Goal: Information Seeking & Learning: Learn about a topic

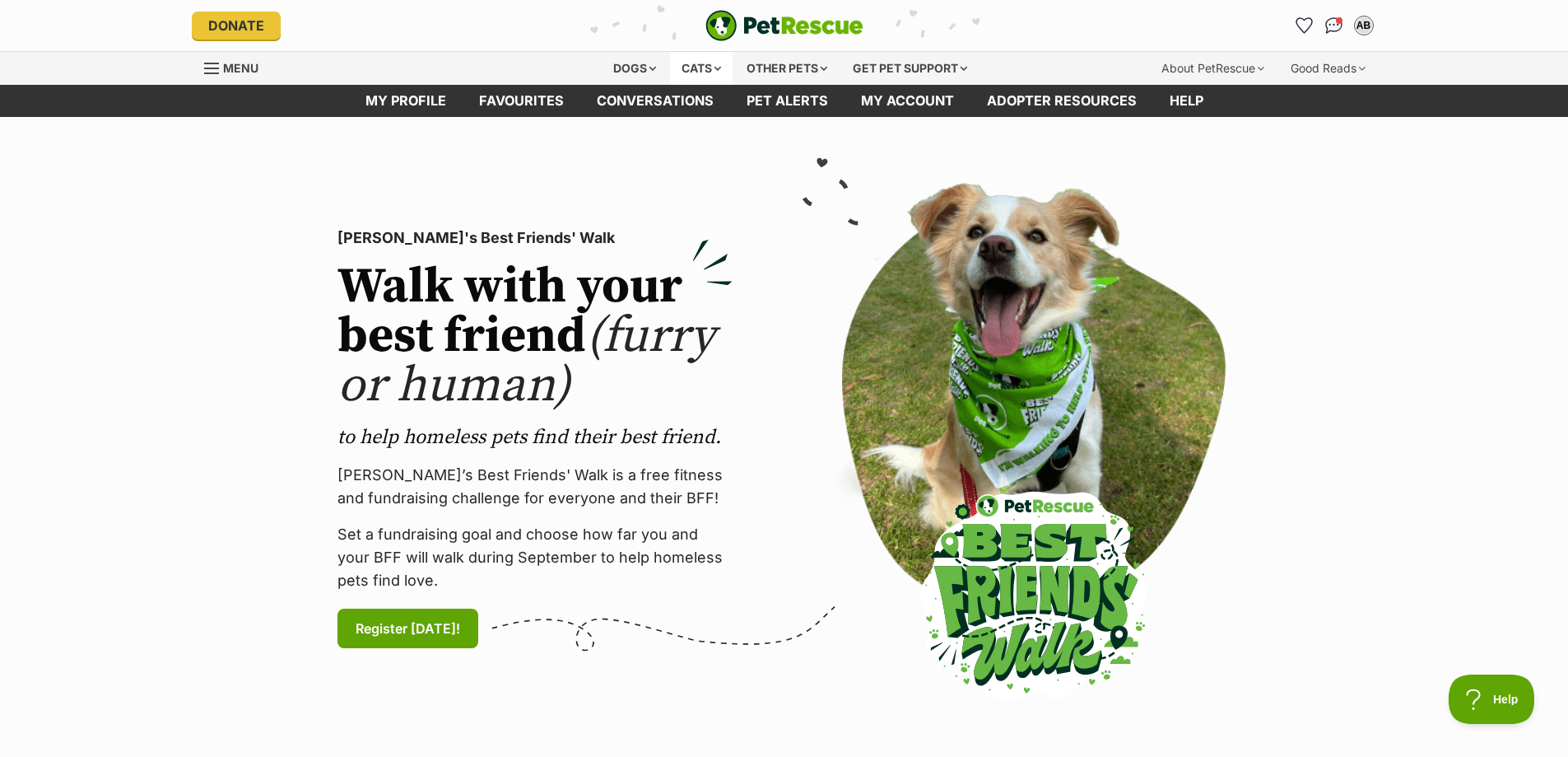
click at [699, 73] on div "Cats" at bounding box center [701, 68] width 62 height 33
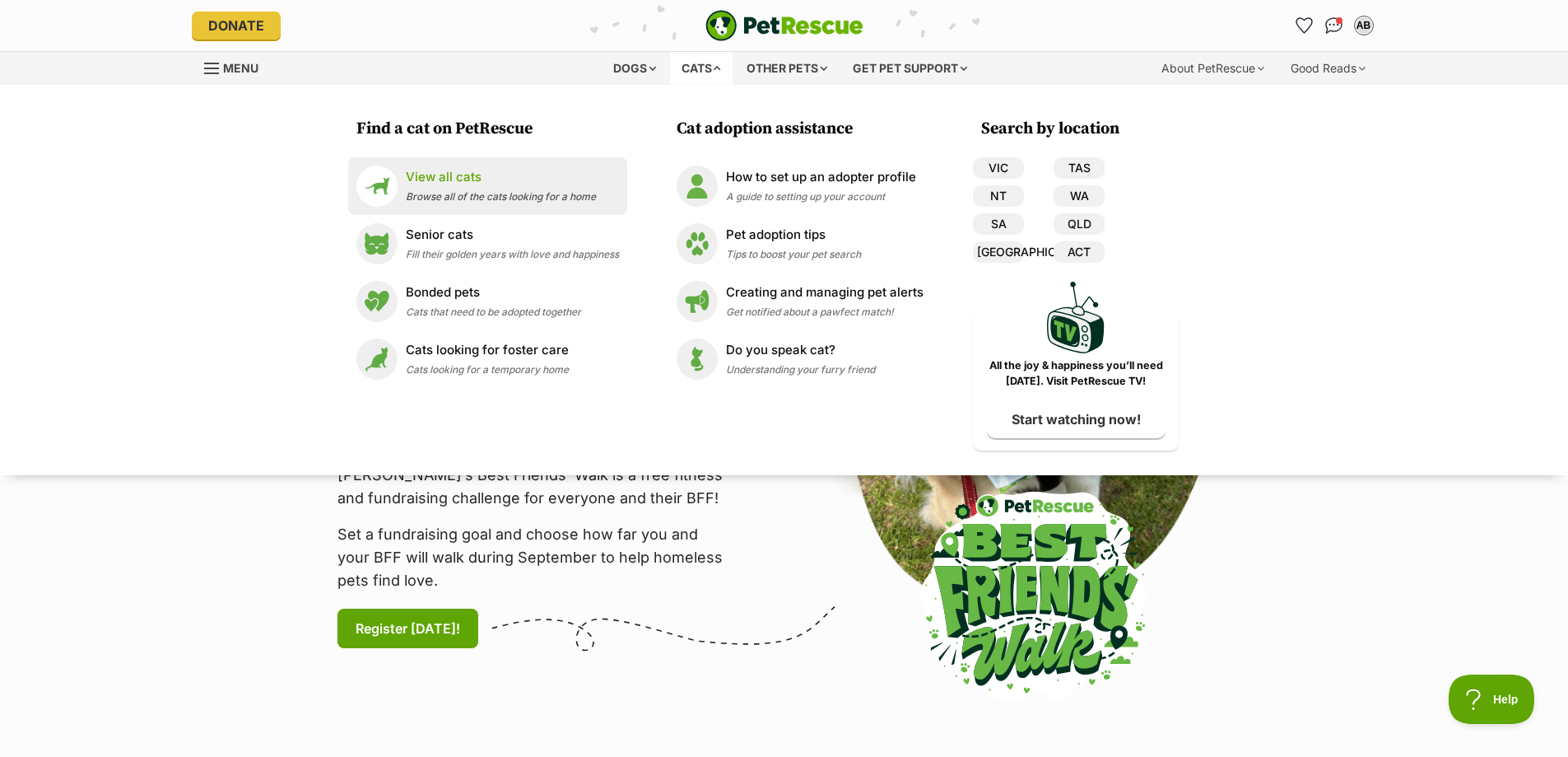
click at [555, 176] on p "View all cats" at bounding box center [500, 177] width 191 height 19
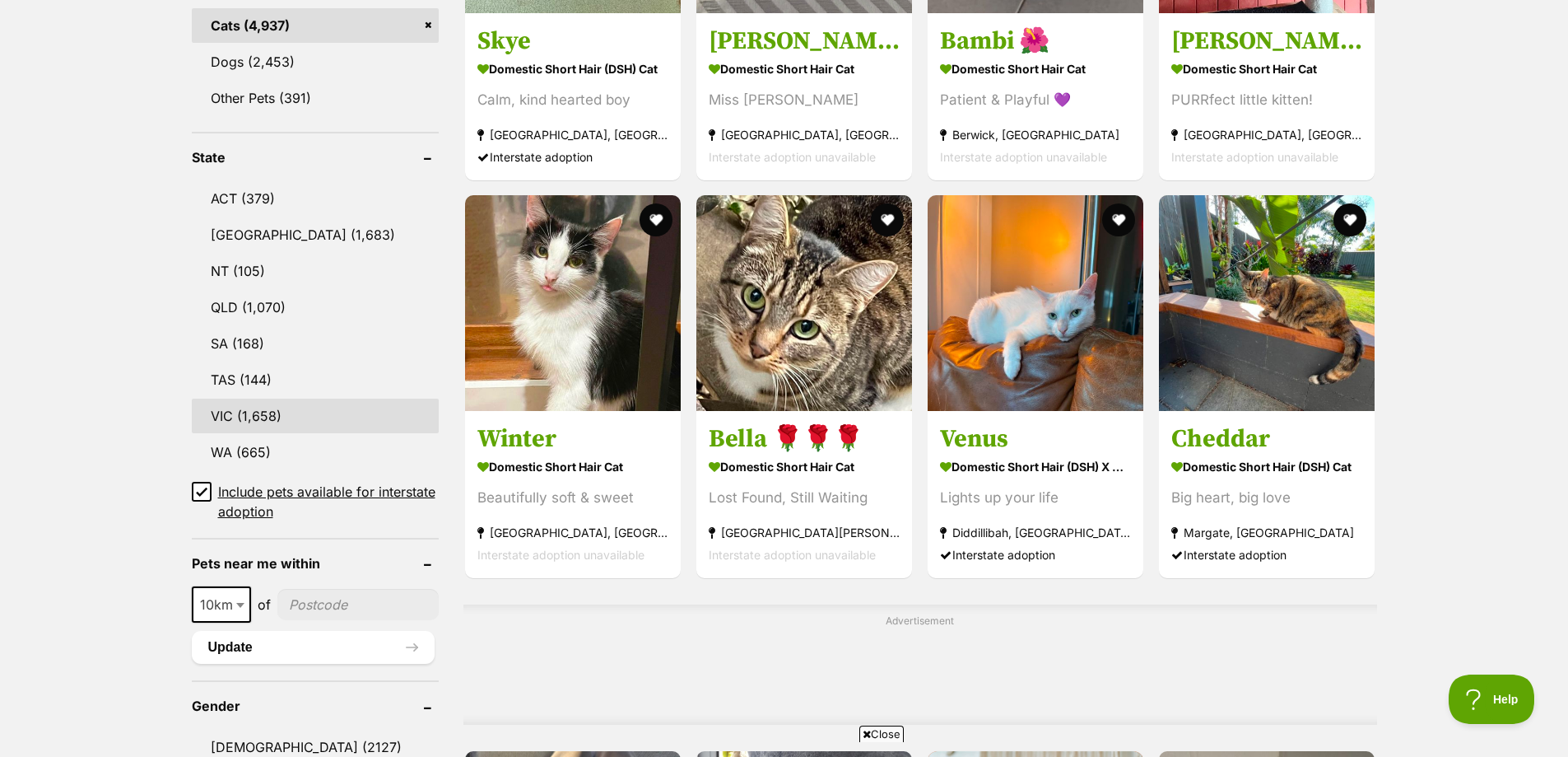
click at [285, 411] on link "VIC (1,658)" at bounding box center [314, 415] width 247 height 34
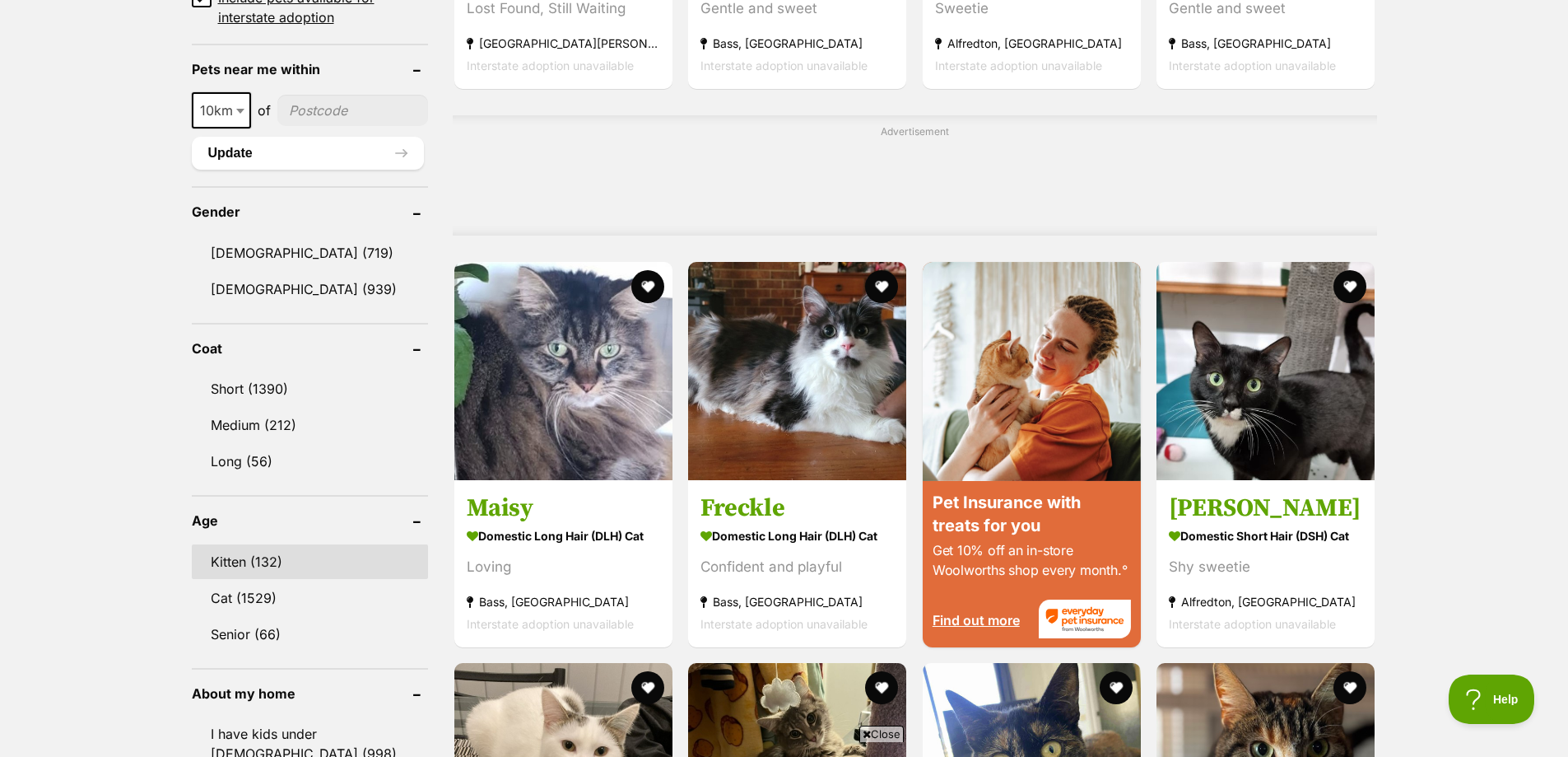
click at [244, 565] on link "Kitten (132)" at bounding box center [310, 561] width 237 height 34
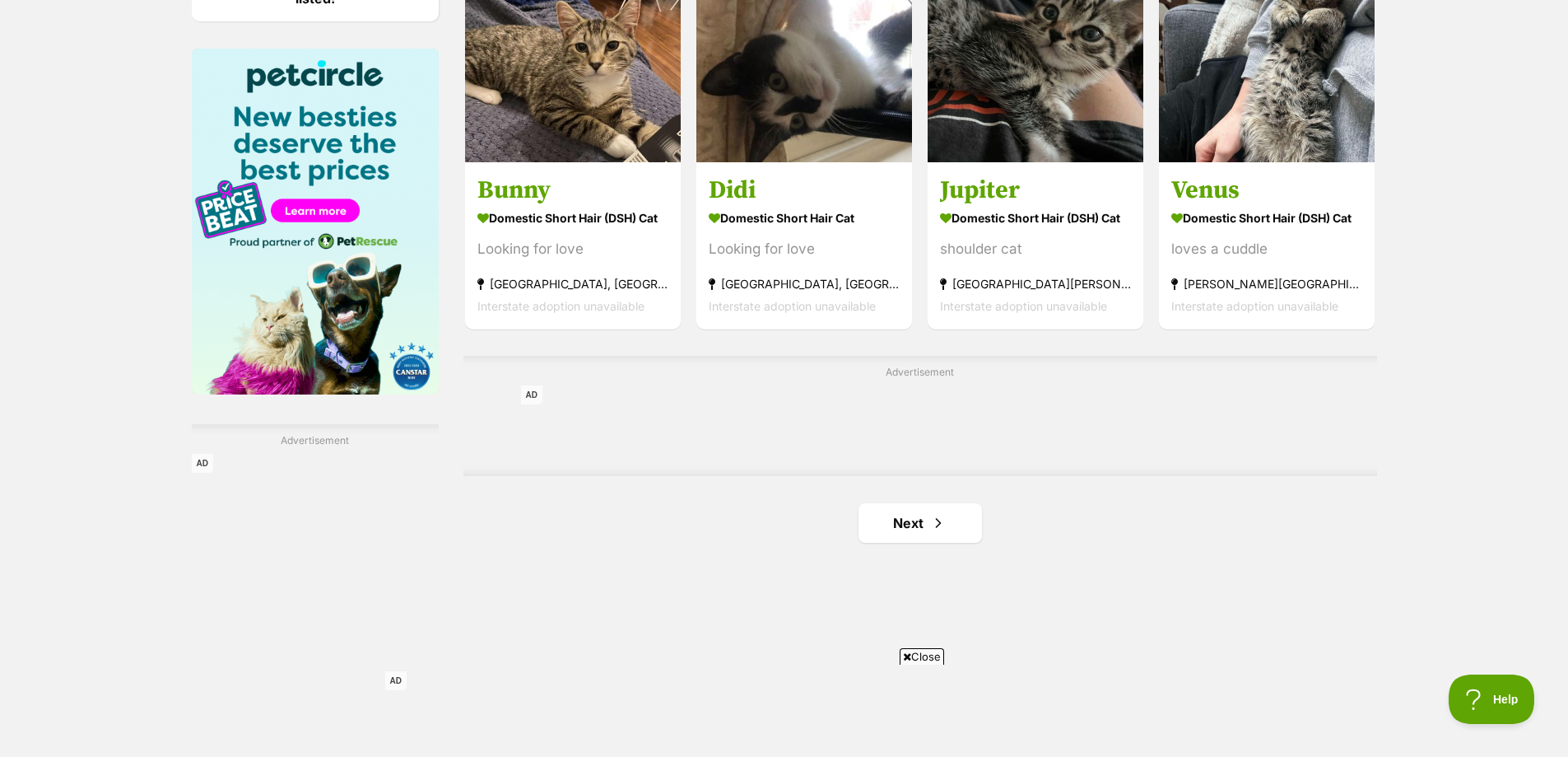
scroll to position [2553, 0]
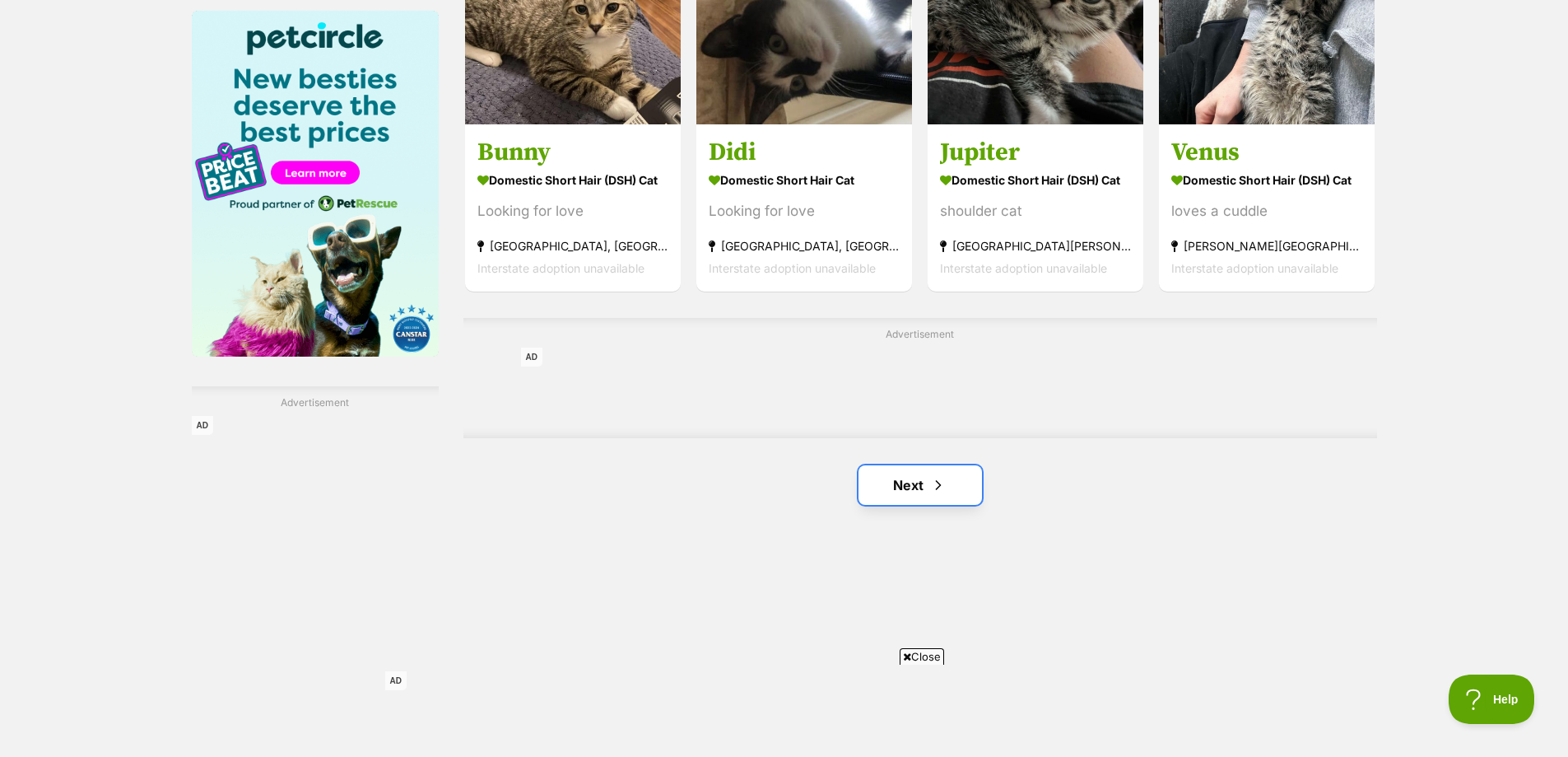
click at [948, 489] on link "Next" at bounding box center [920, 485] width 124 height 40
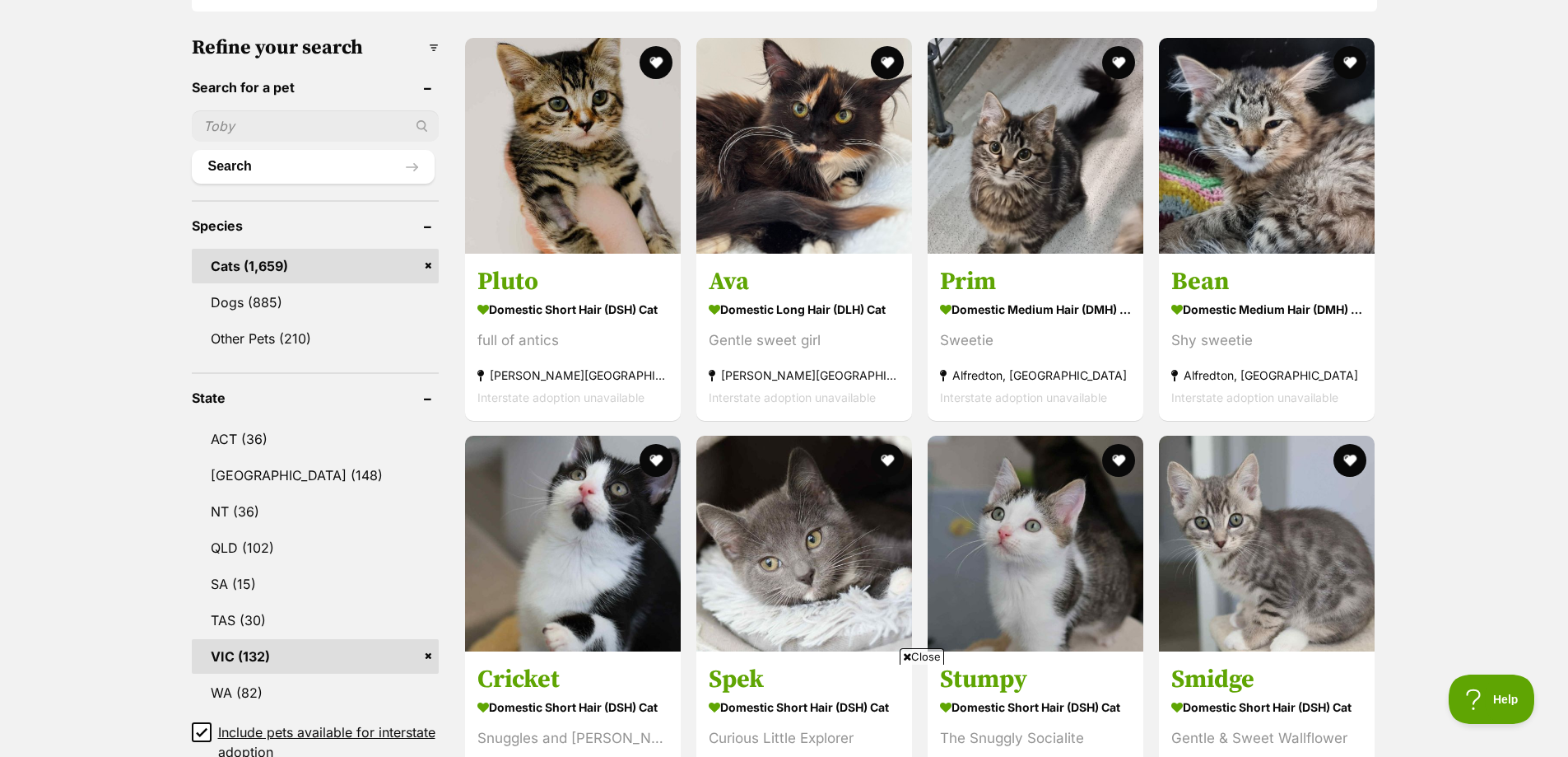
scroll to position [494, 0]
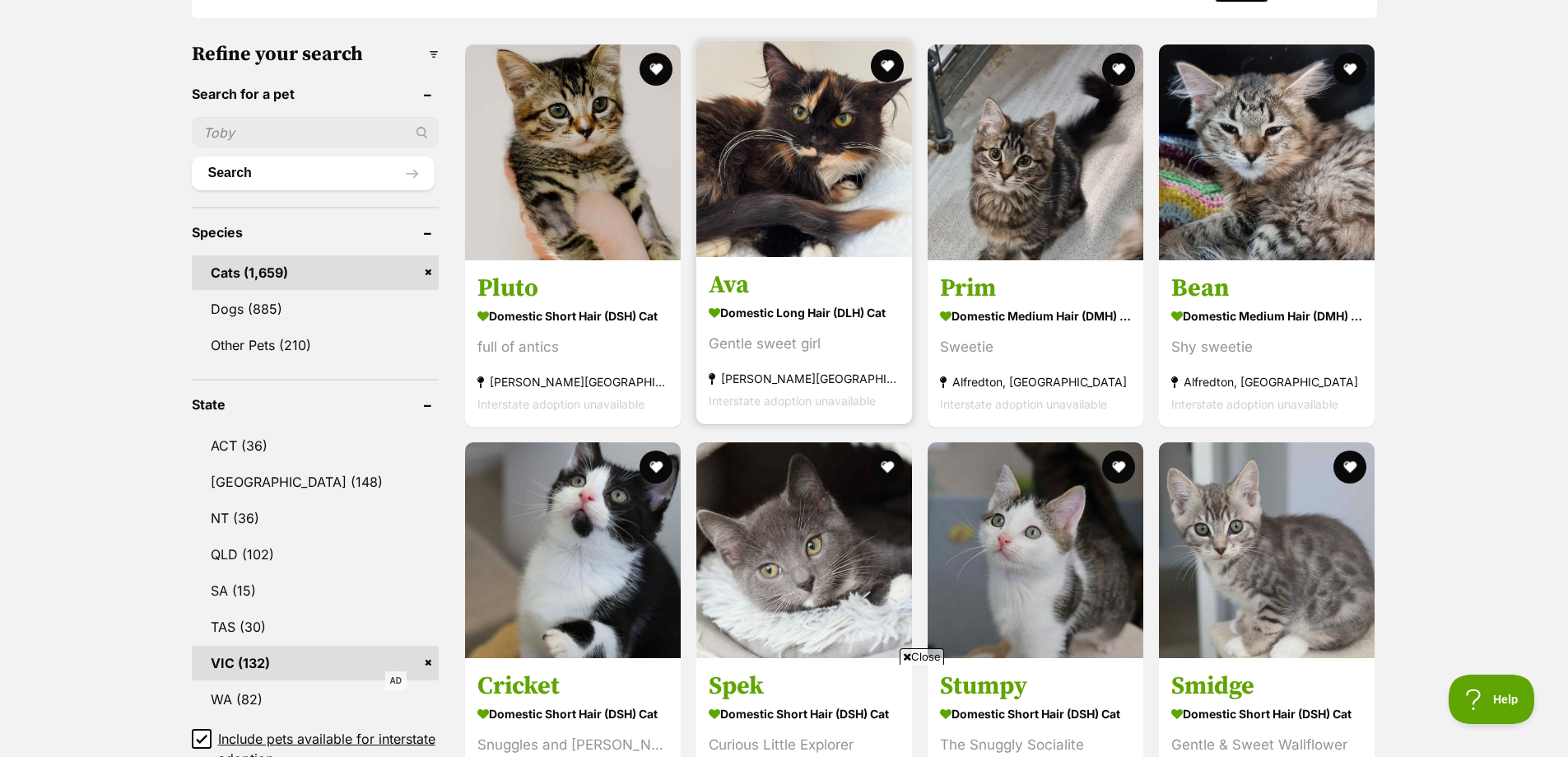
drag, startPoint x: 823, startPoint y: 184, endPoint x: 760, endPoint y: 209, distance: 67.8
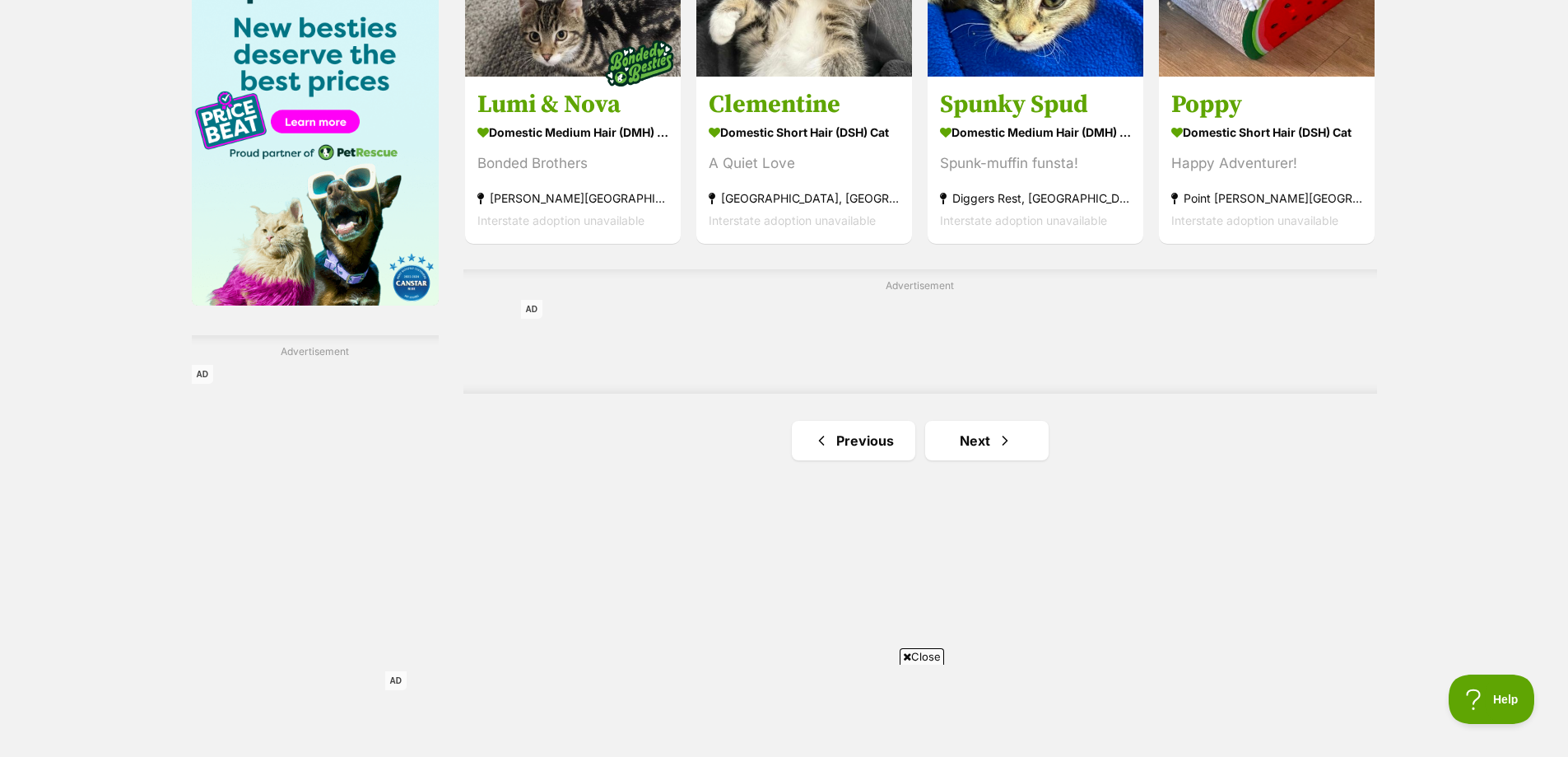
scroll to position [2717, 0]
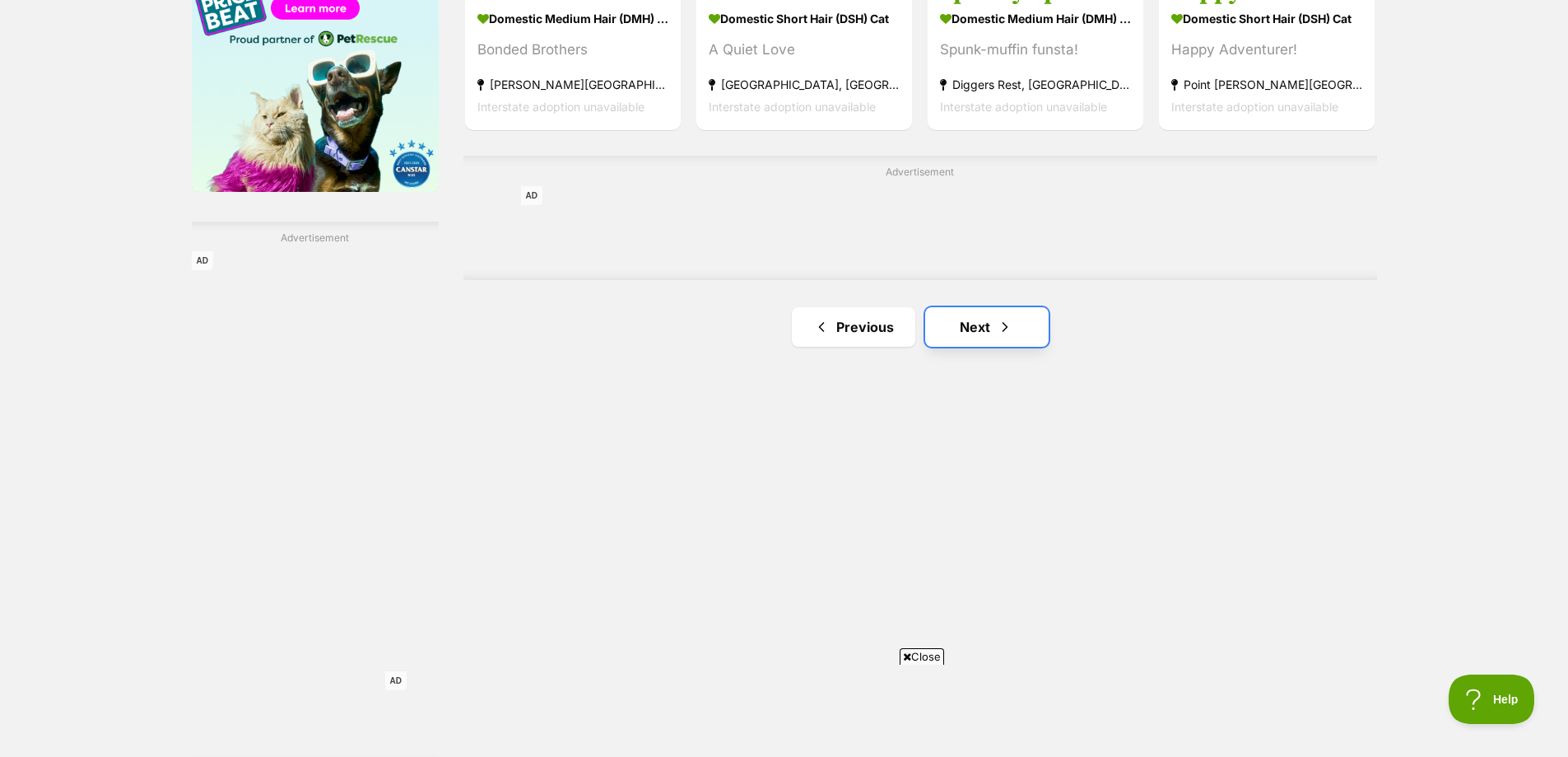
click at [974, 323] on link "Next" at bounding box center [987, 327] width 124 height 40
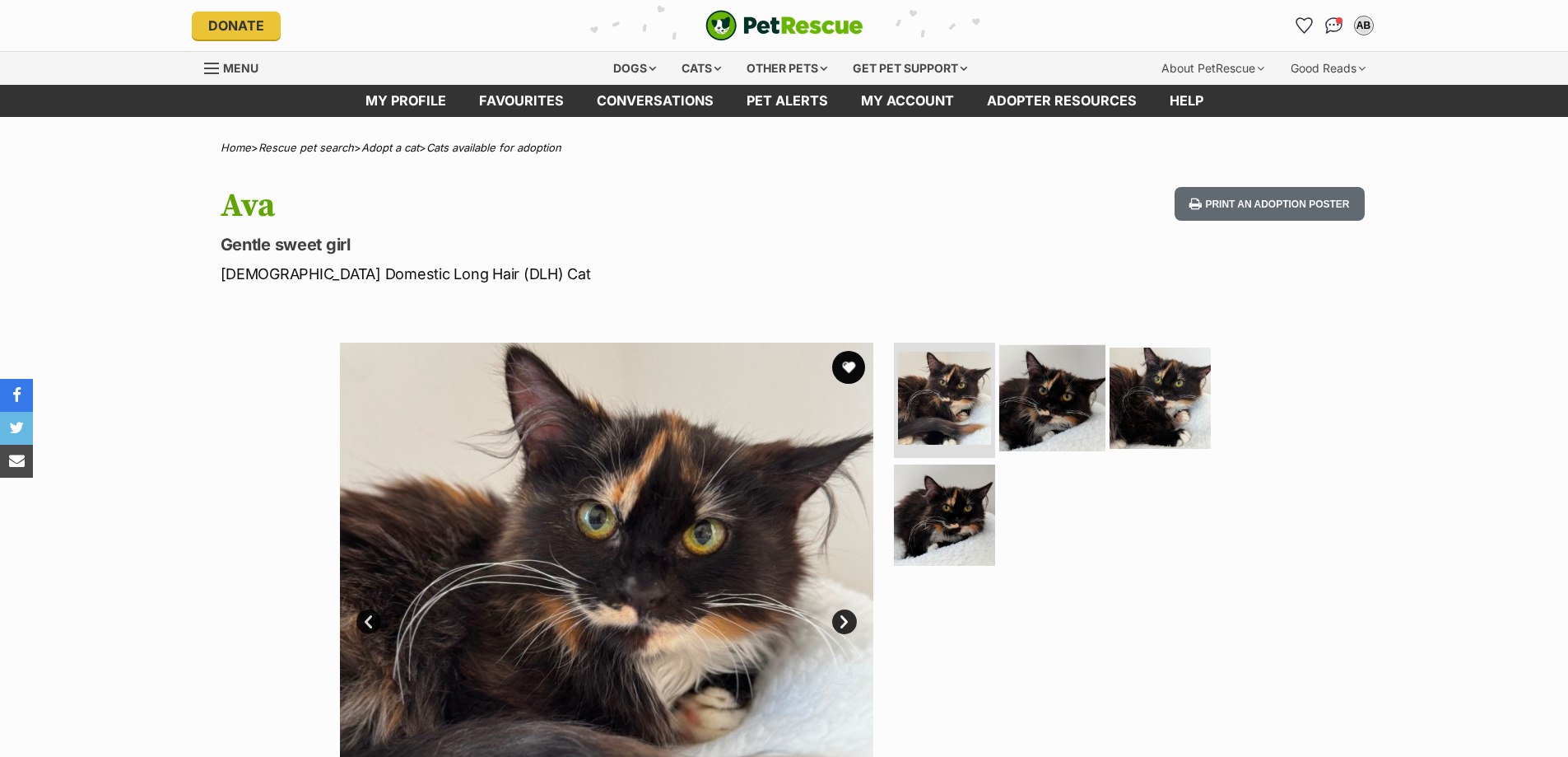
click at [1057, 399] on img at bounding box center [1052, 398] width 106 height 106
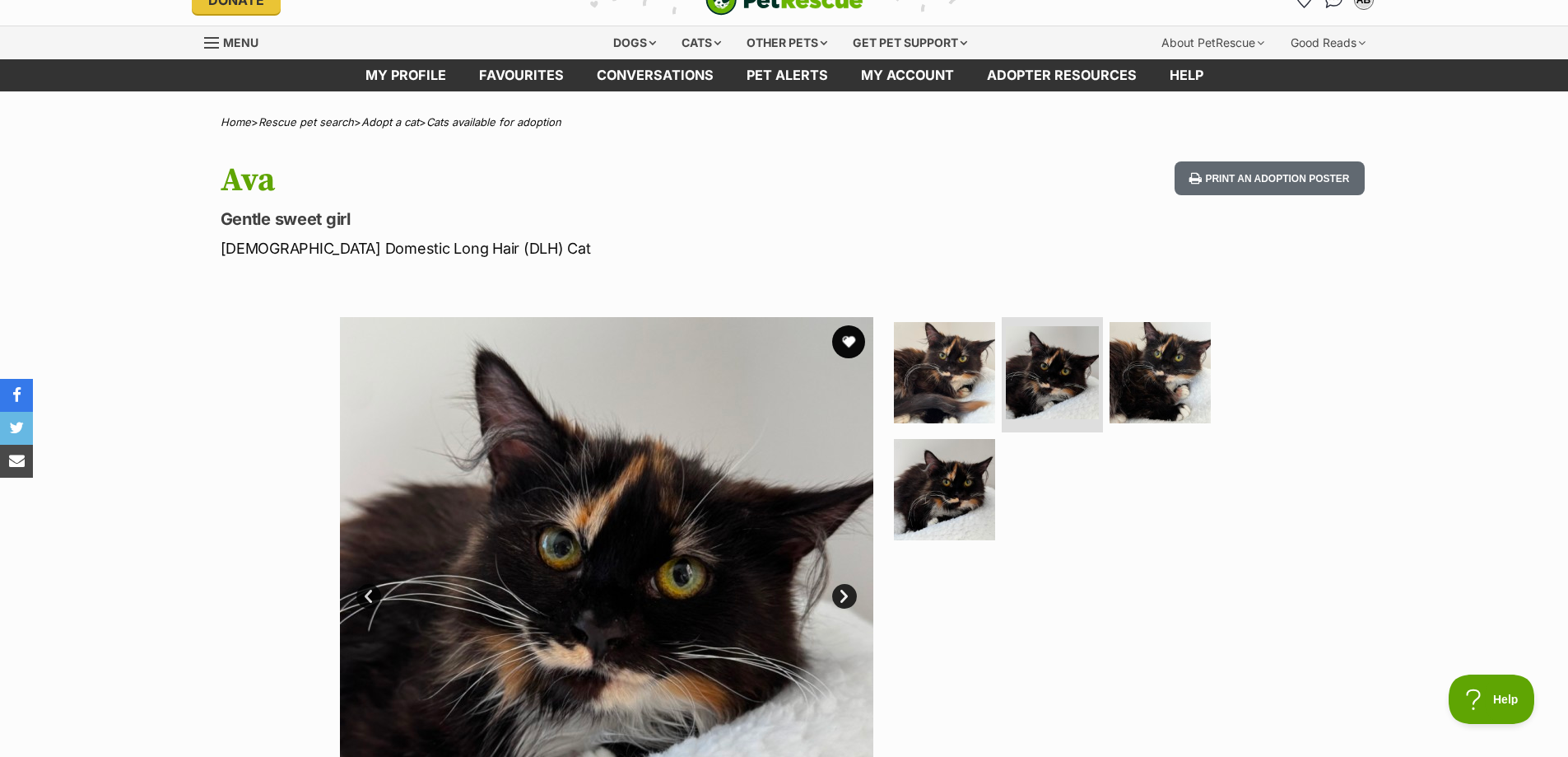
scroll to position [83, 0]
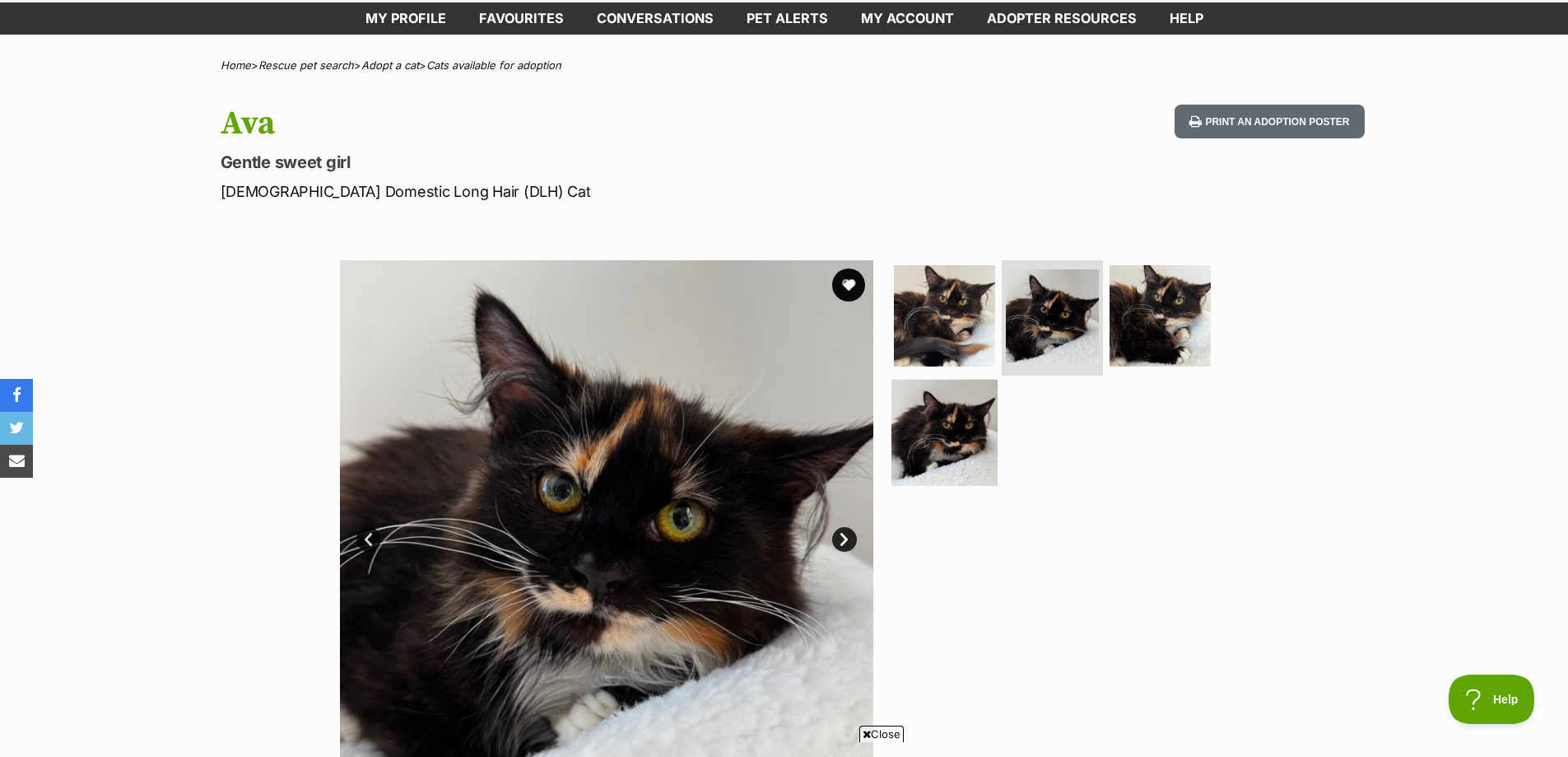
click at [970, 427] on img at bounding box center [944, 431] width 106 height 106
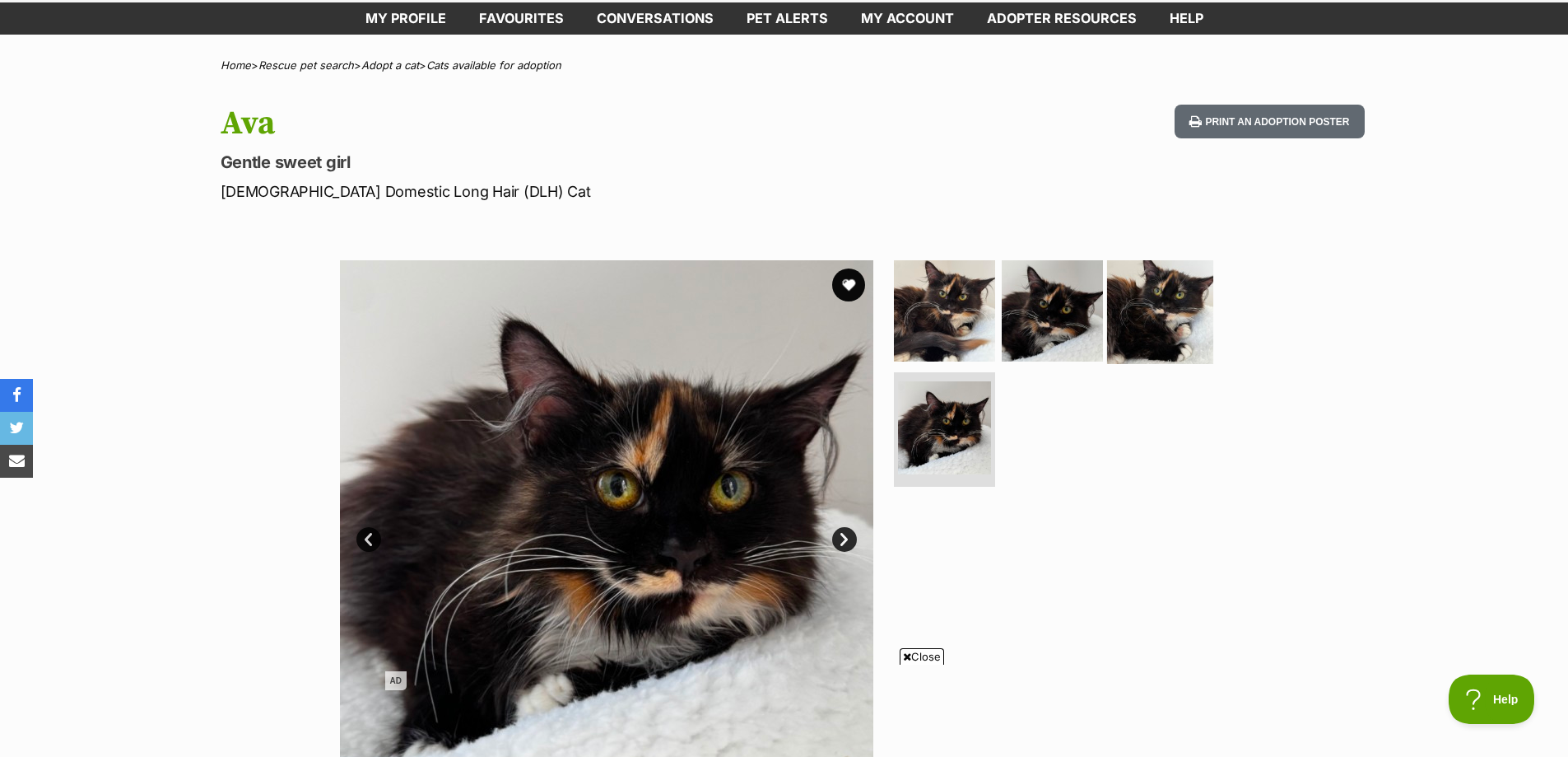
click at [1154, 324] on img at bounding box center [1160, 310] width 106 height 106
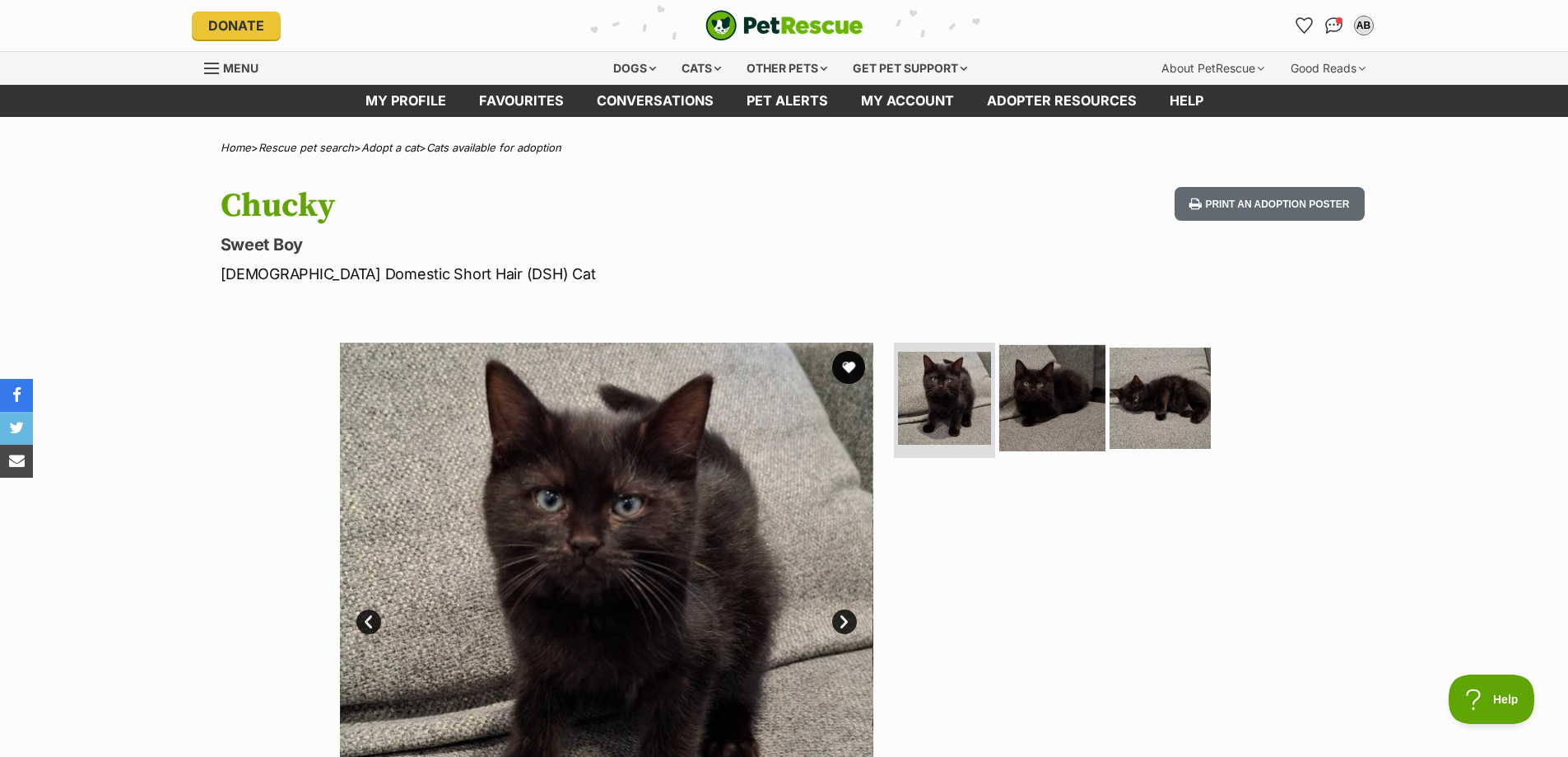
click at [1066, 377] on img at bounding box center [1052, 398] width 106 height 106
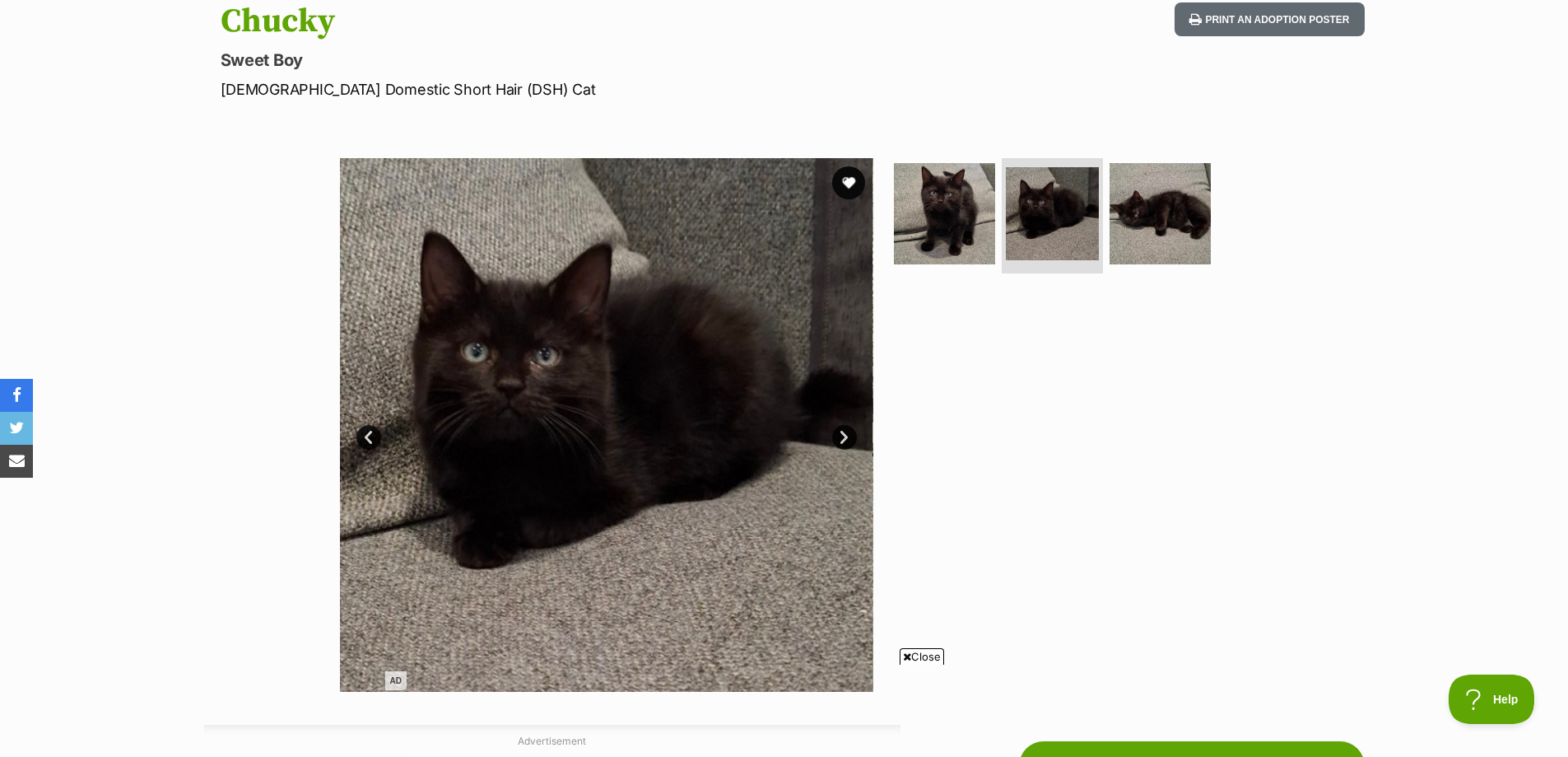
scroll to position [165, 0]
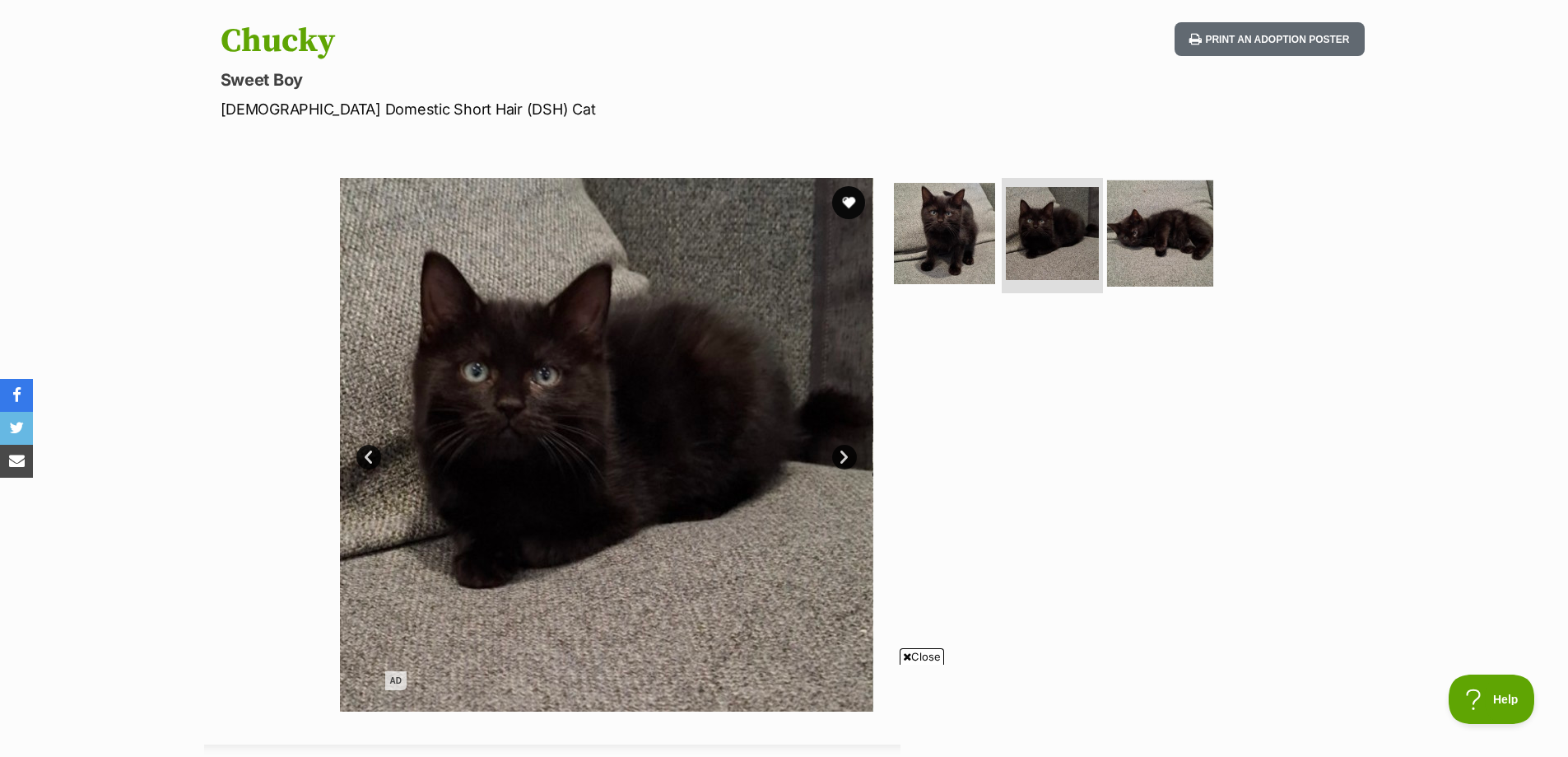
click at [1183, 242] on img at bounding box center [1160, 233] width 106 height 106
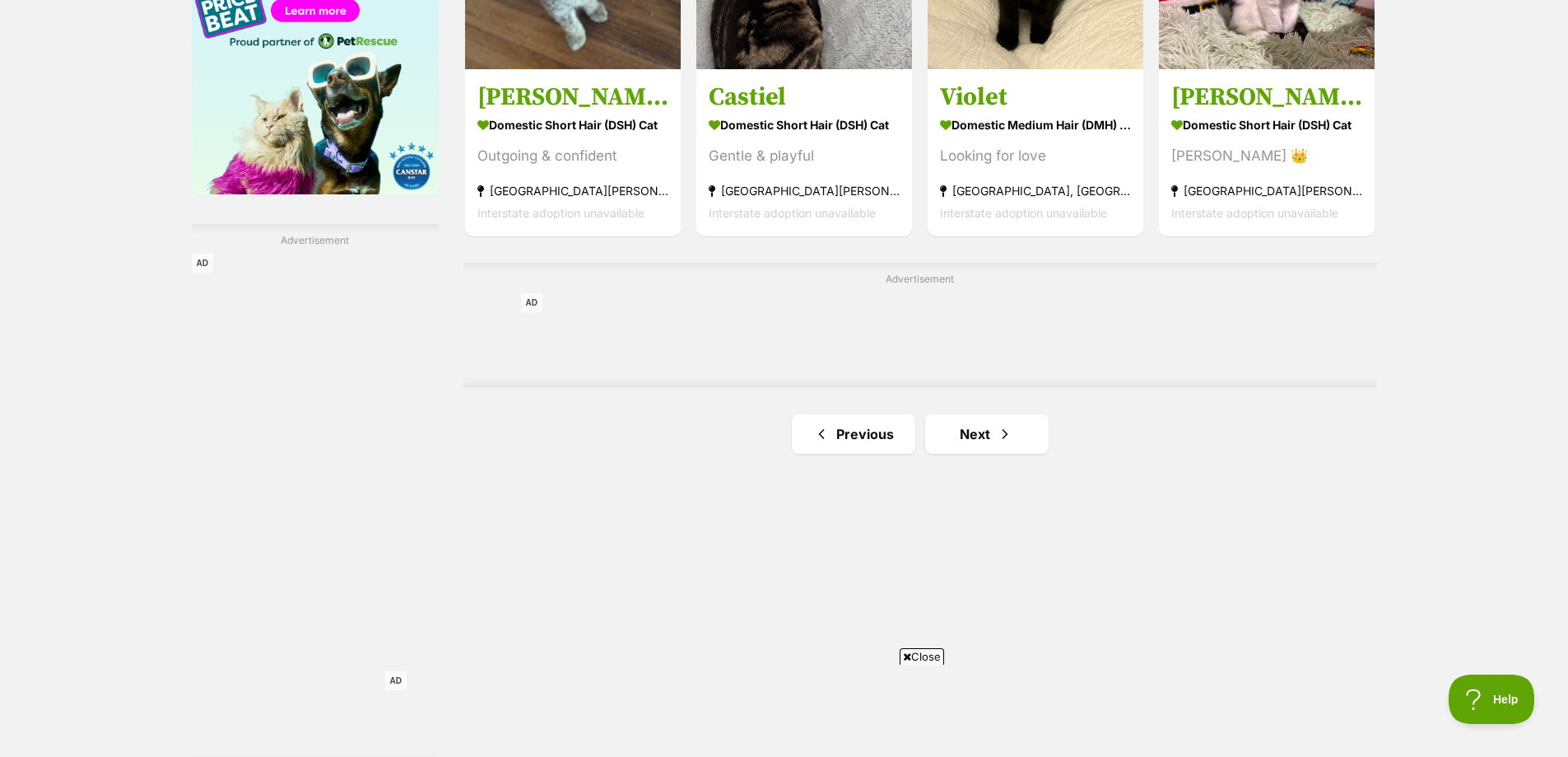
scroll to position [2717, 0]
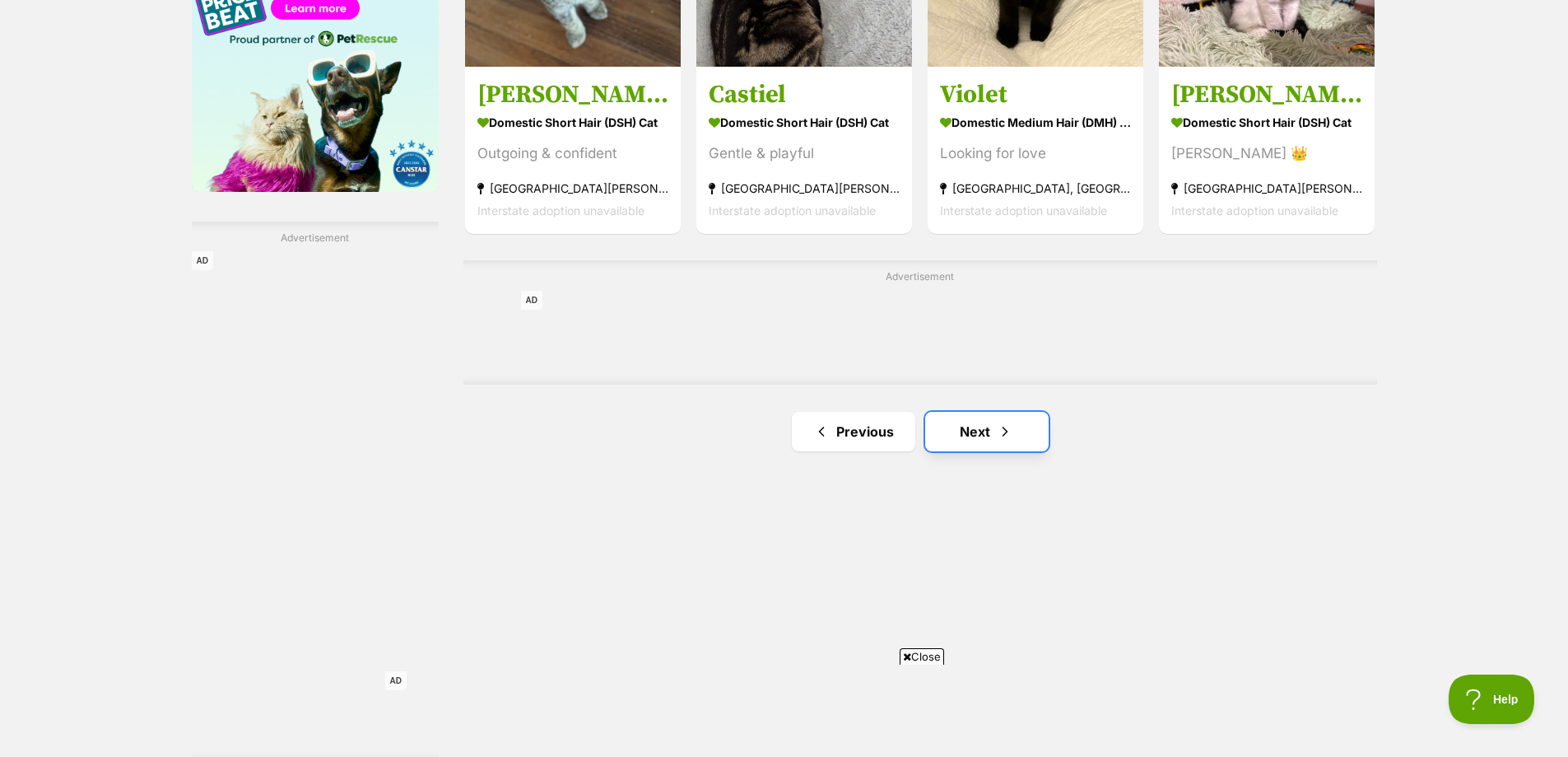
click at [1001, 436] on span "Next page" at bounding box center [1004, 431] width 17 height 20
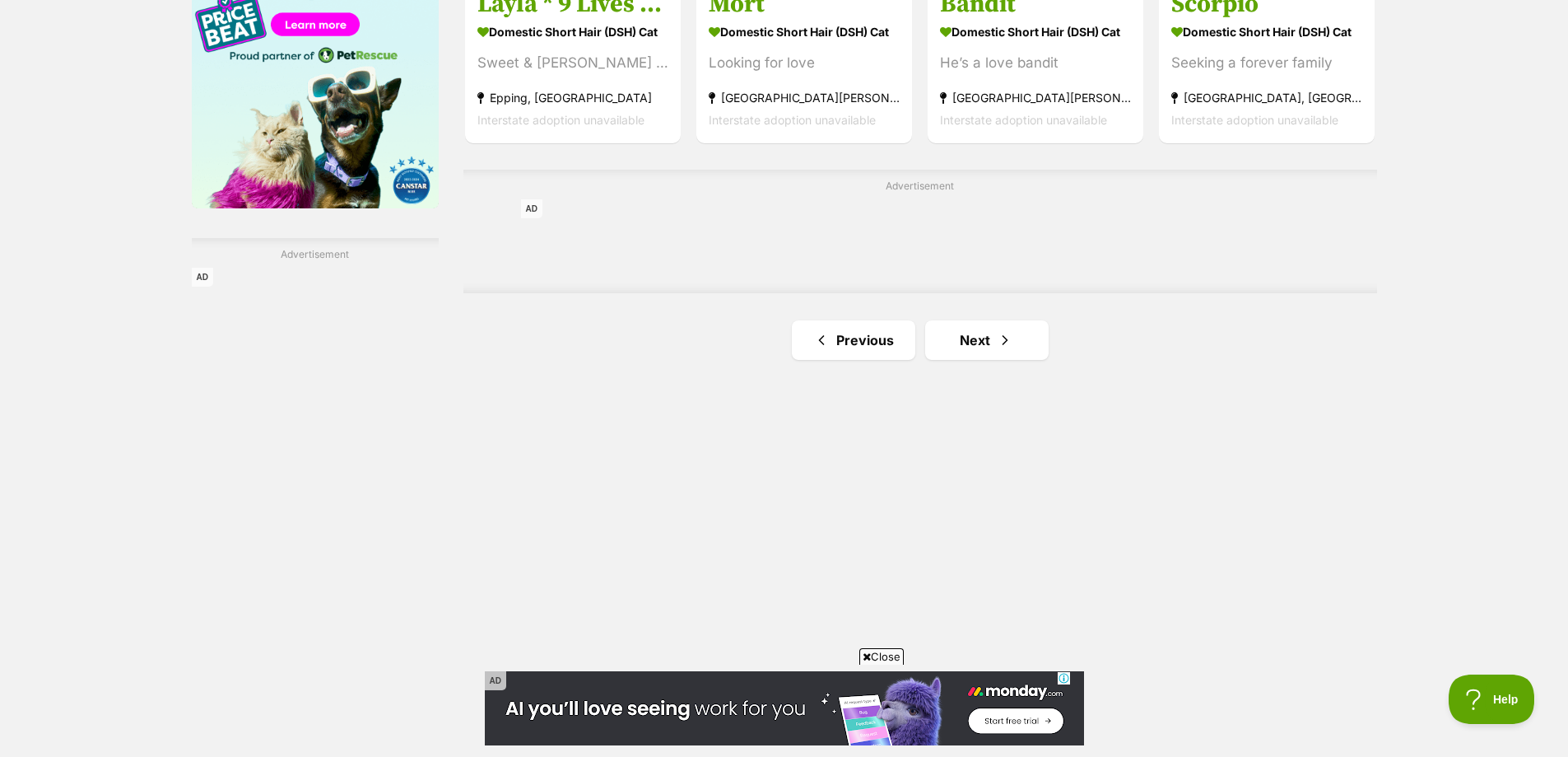
scroll to position [2717, 0]
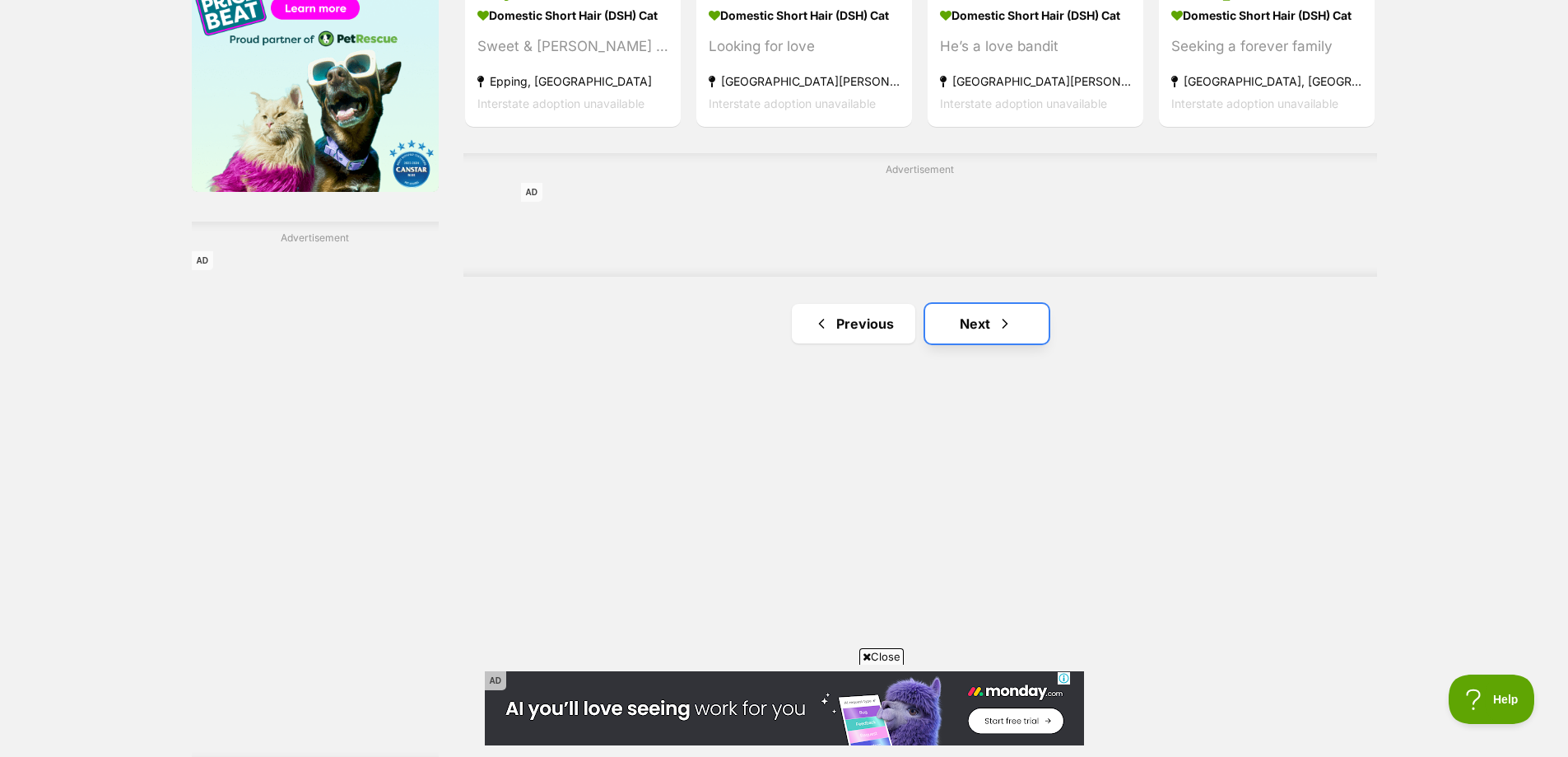
click at [1018, 328] on link "Next" at bounding box center [987, 323] width 124 height 40
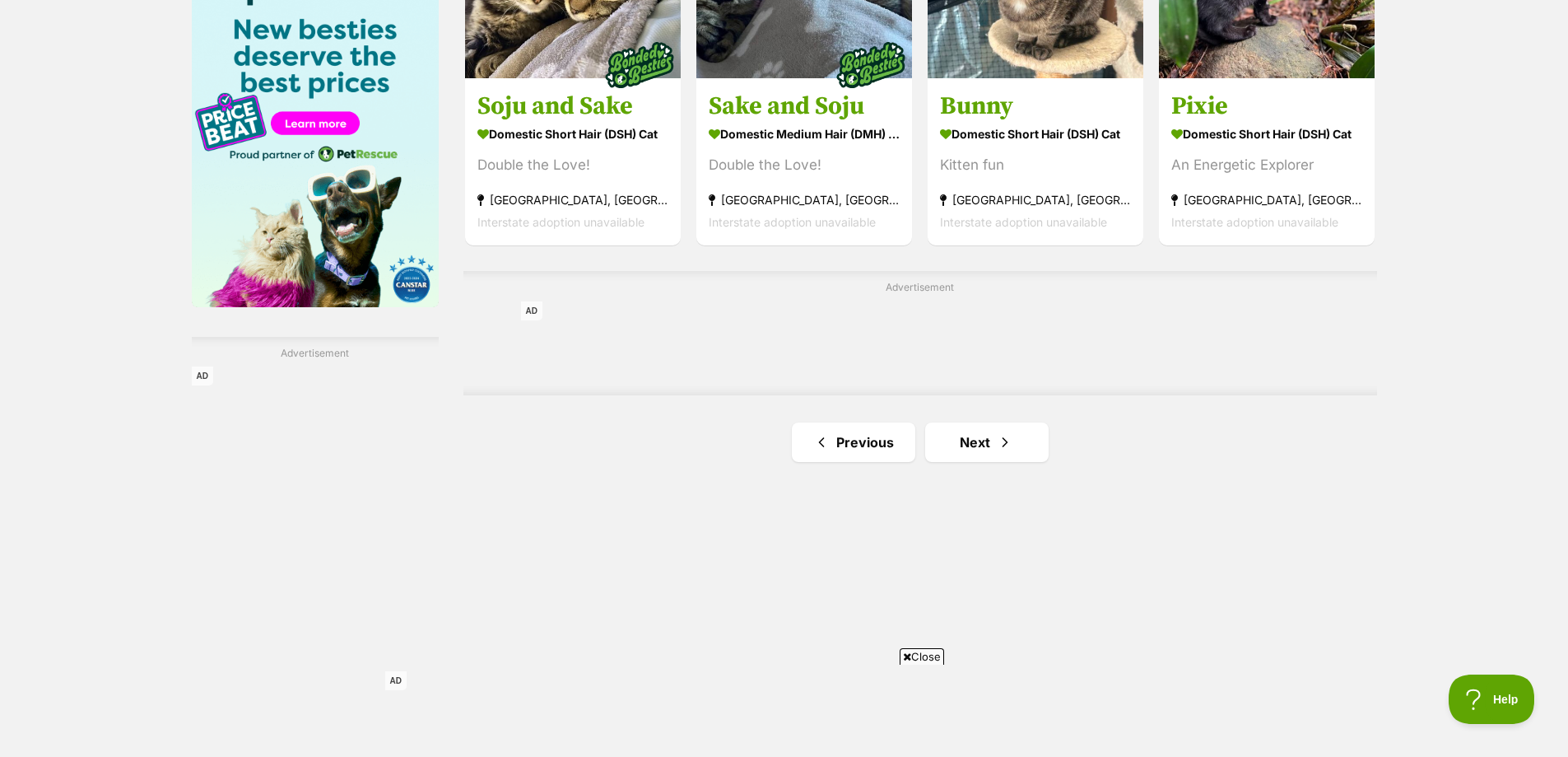
scroll to position [2800, 0]
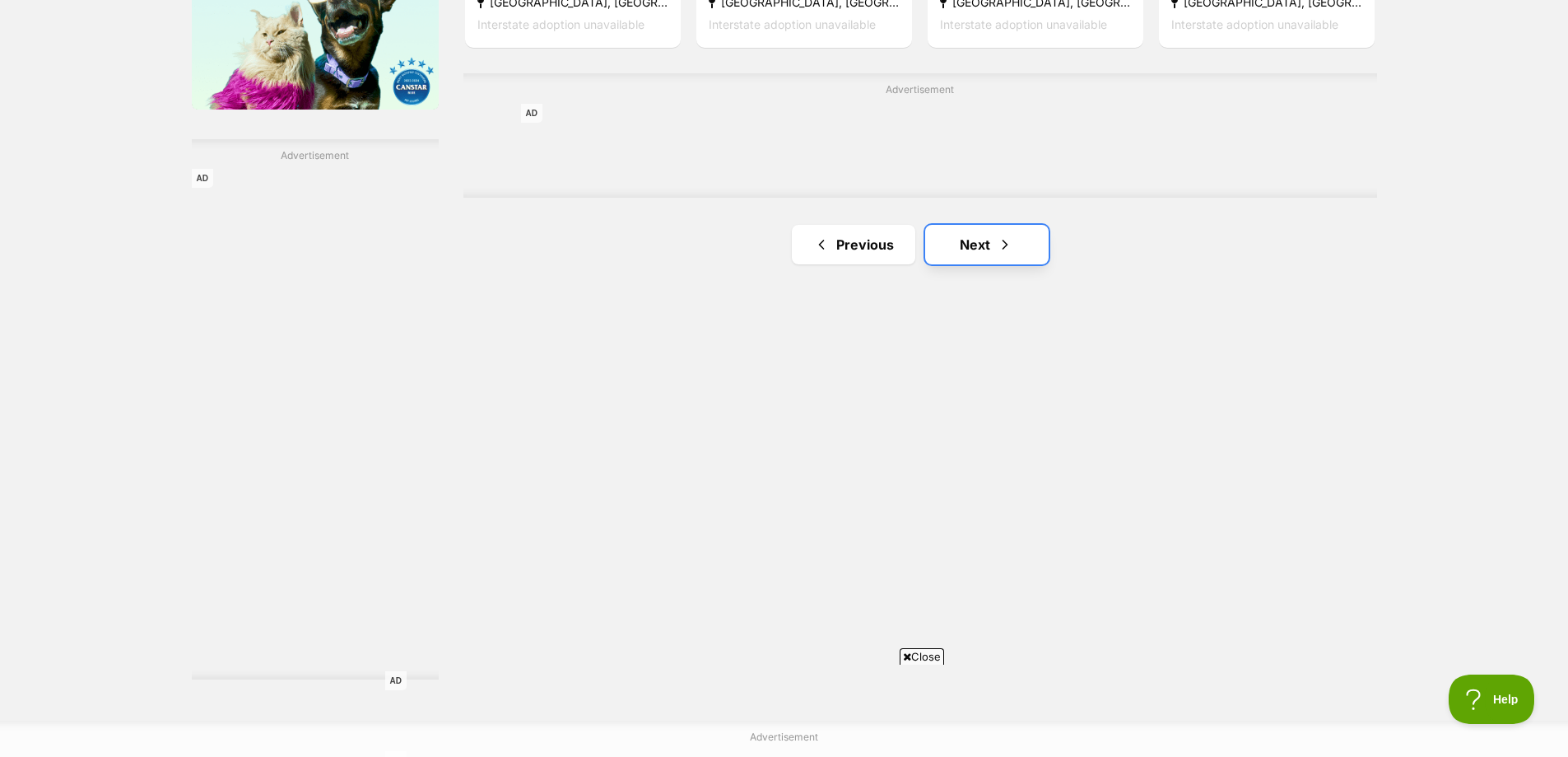
click at [1018, 261] on link "Next" at bounding box center [987, 244] width 124 height 40
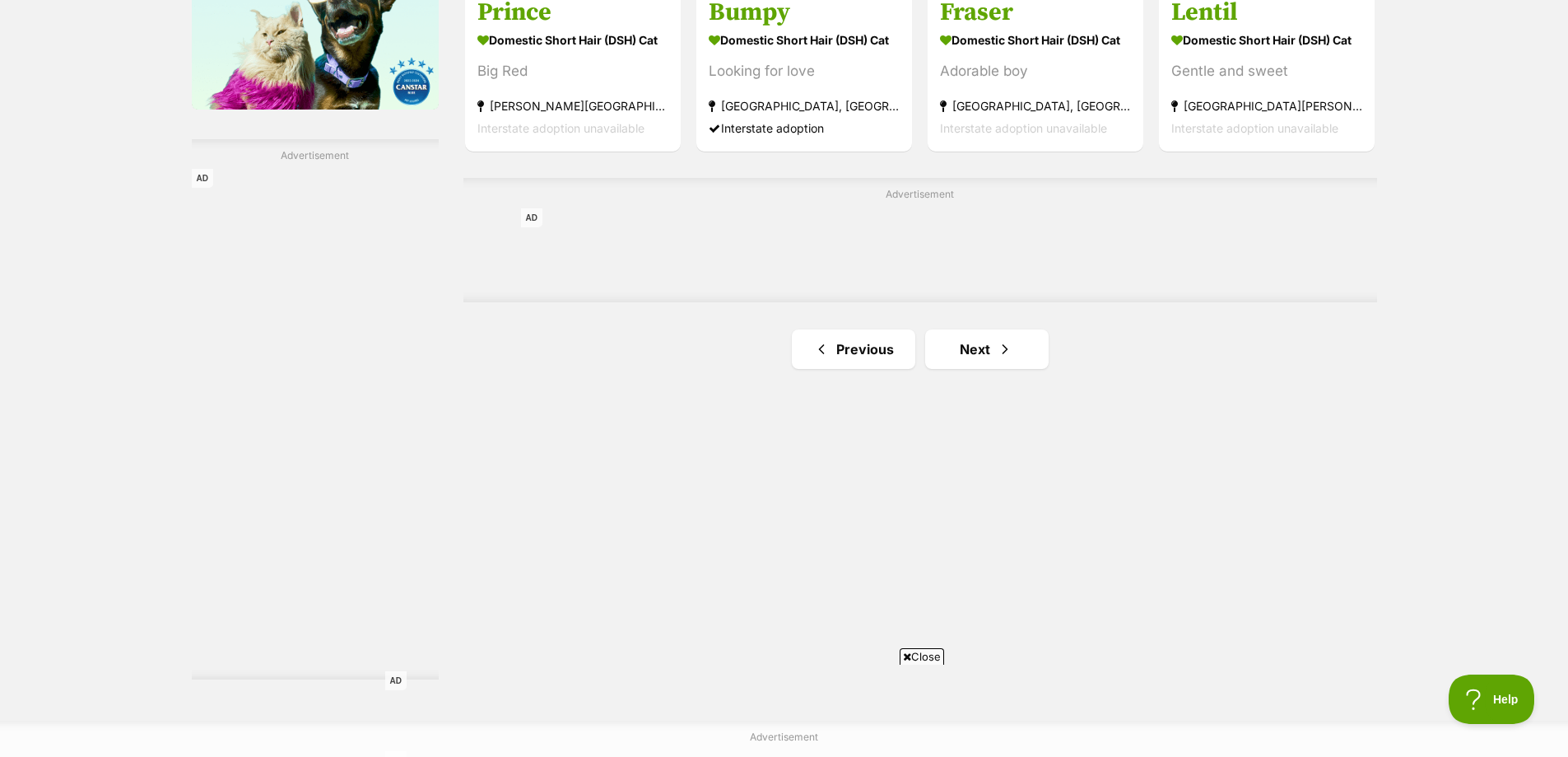
scroll to position [2964, 0]
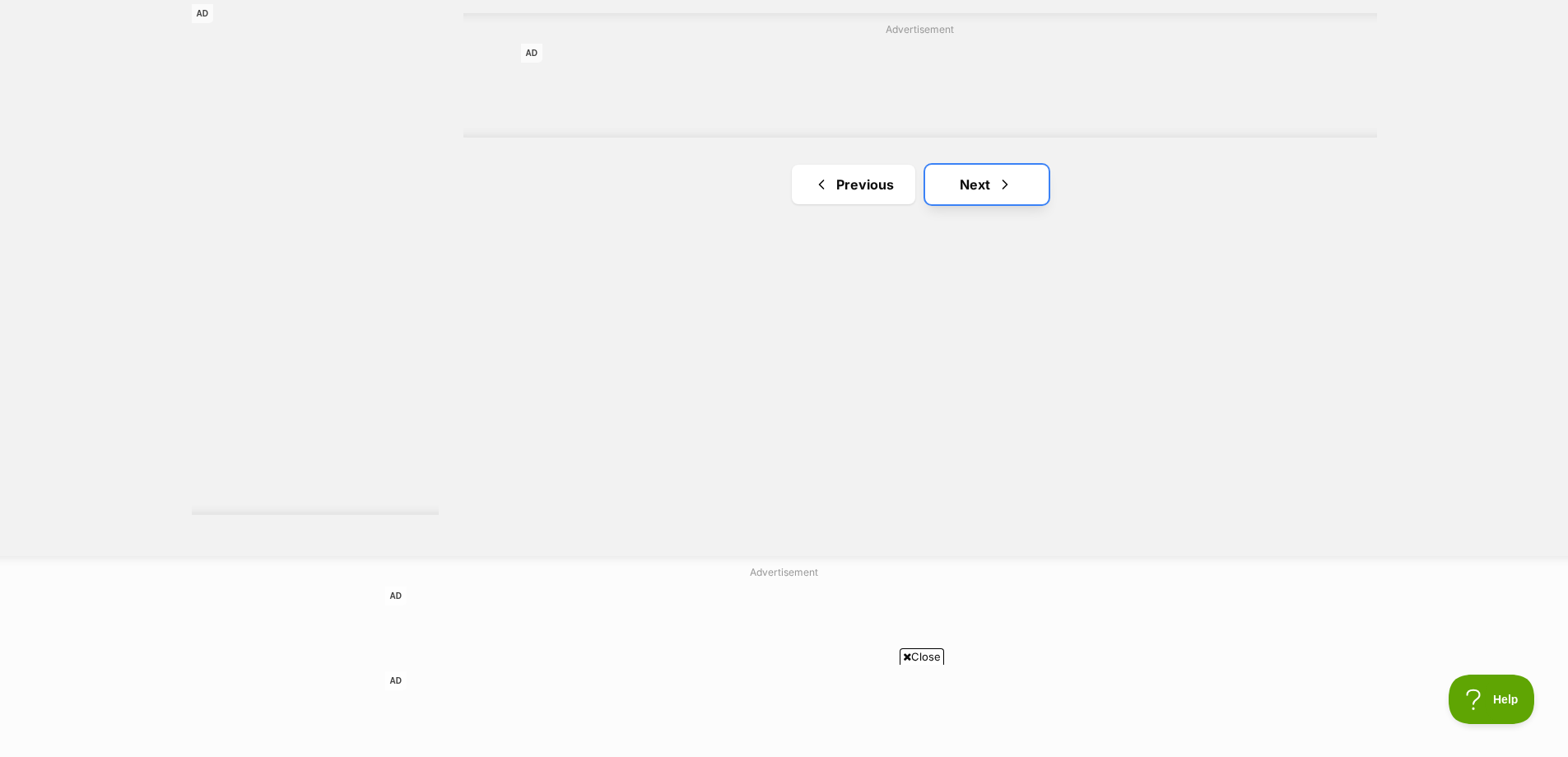
click at [989, 172] on link "Next" at bounding box center [987, 184] width 124 height 40
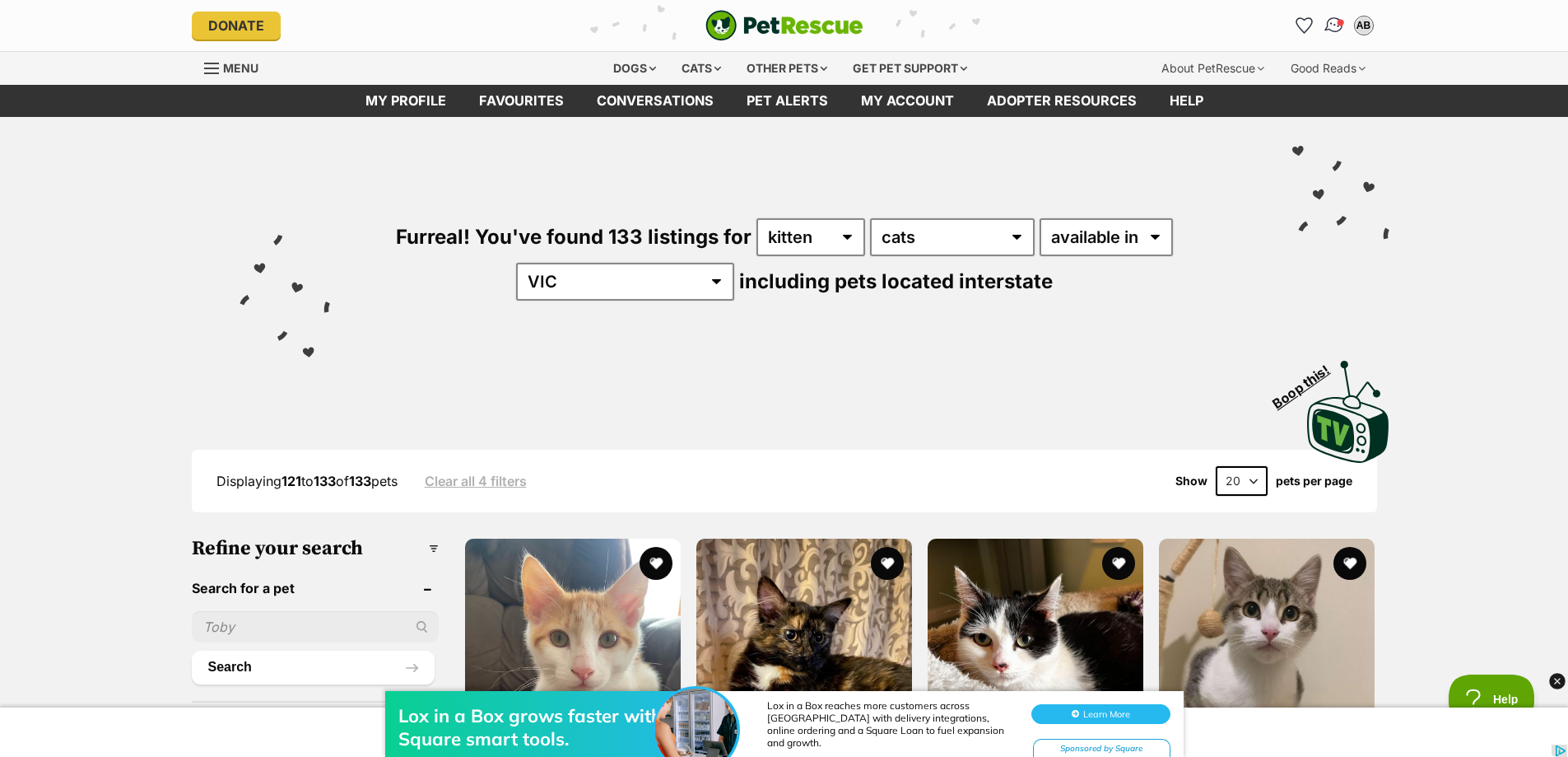
click at [1329, 19] on img "Conversations" at bounding box center [1334, 25] width 22 height 21
click at [1301, 20] on icon "Favourites" at bounding box center [1304, 25] width 20 height 19
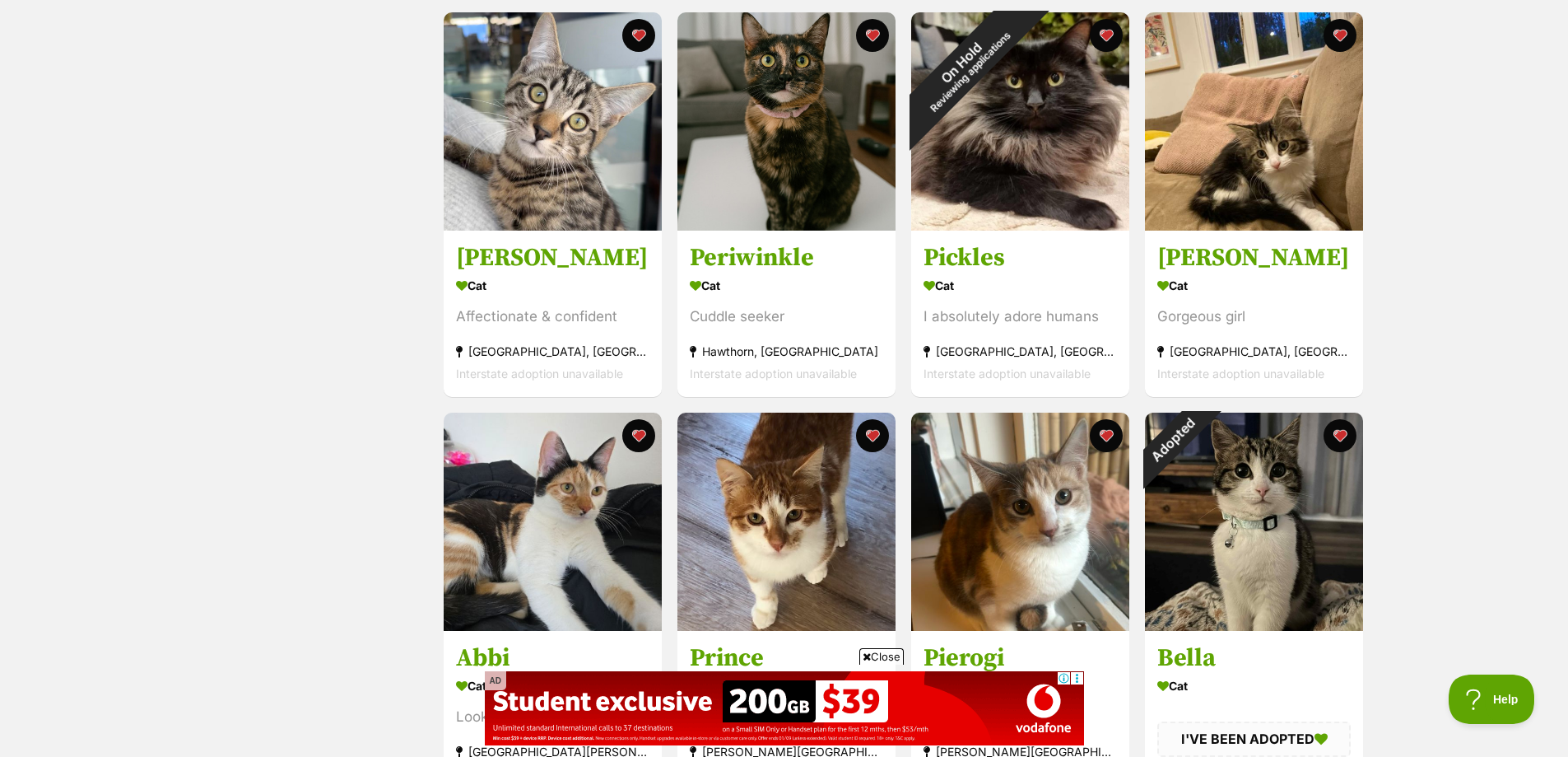
scroll to position [1235, 0]
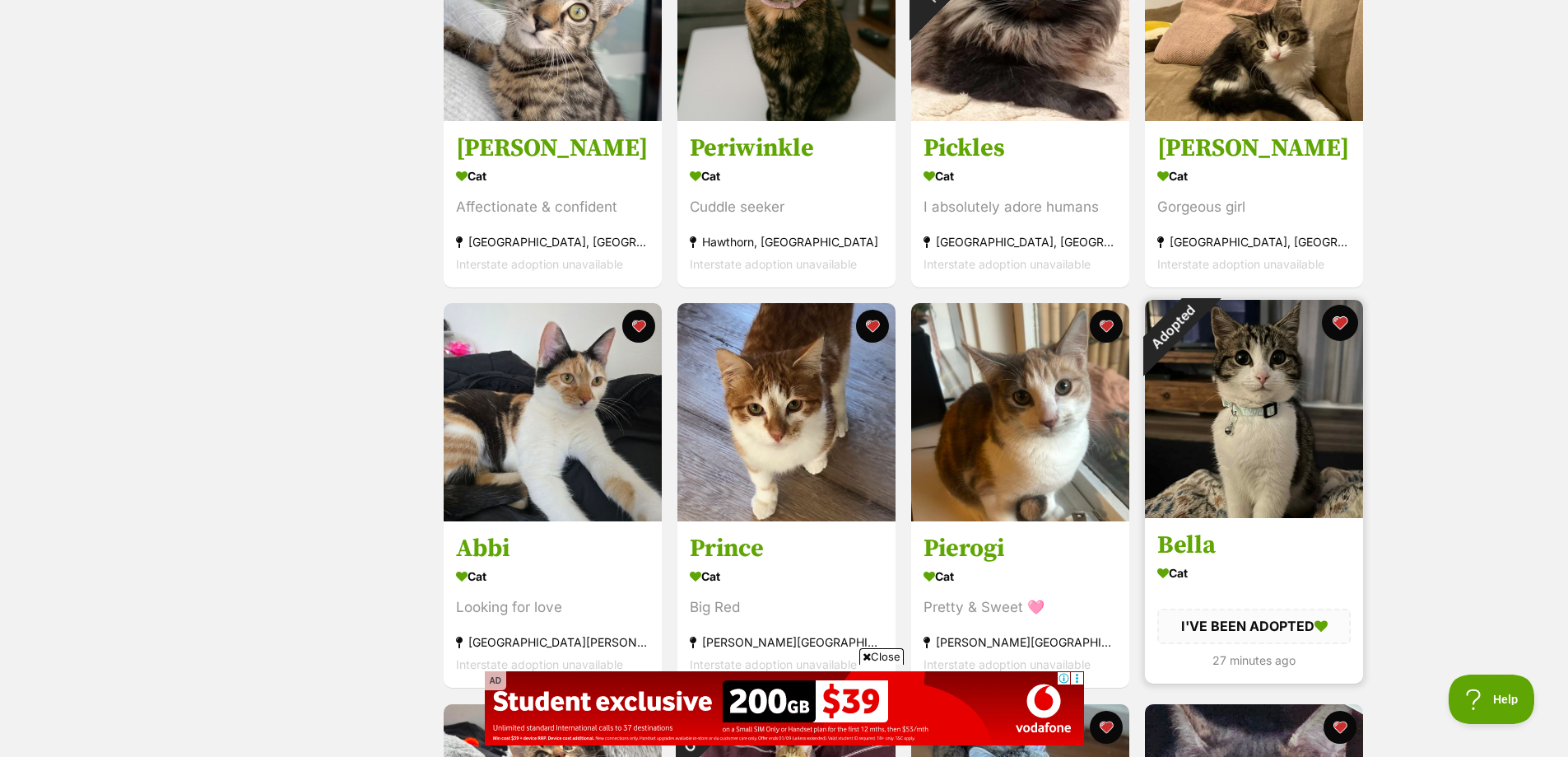
click at [1341, 324] on button "favourite" at bounding box center [1340, 322] width 36 height 36
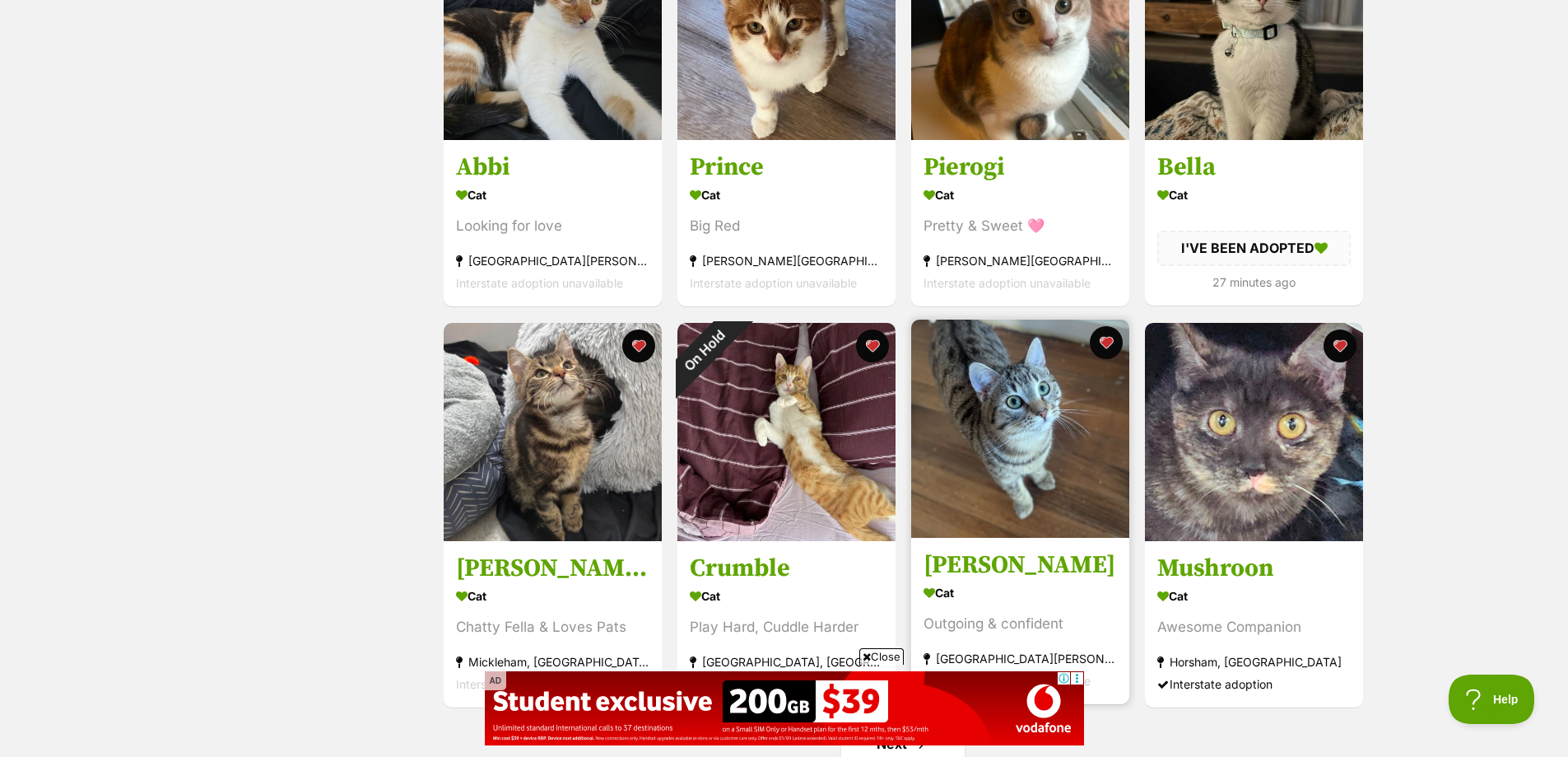
scroll to position [1894, 0]
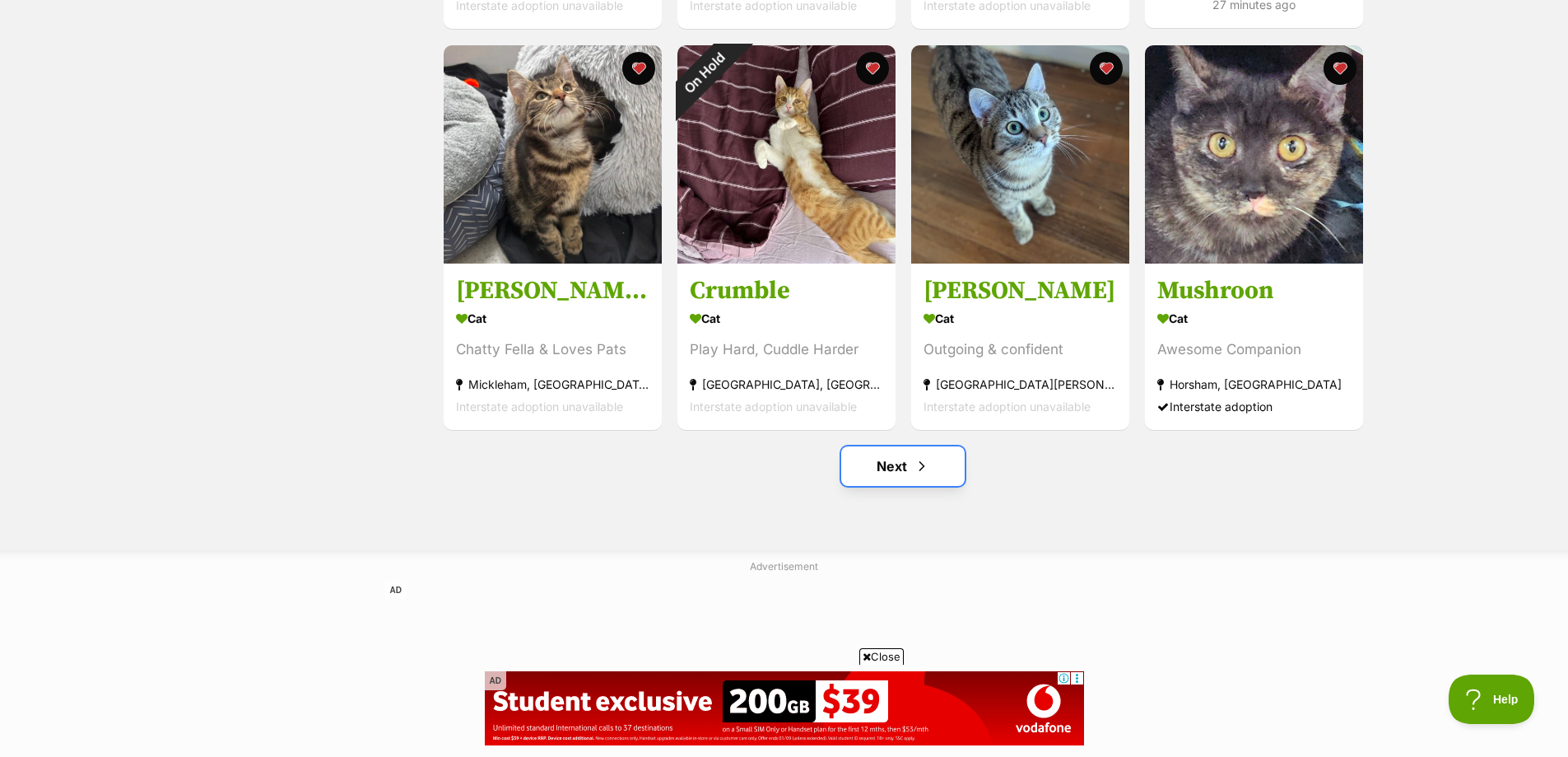
click at [918, 458] on link "Next" at bounding box center [903, 465] width 124 height 40
